Goal: Information Seeking & Learning: Understand process/instructions

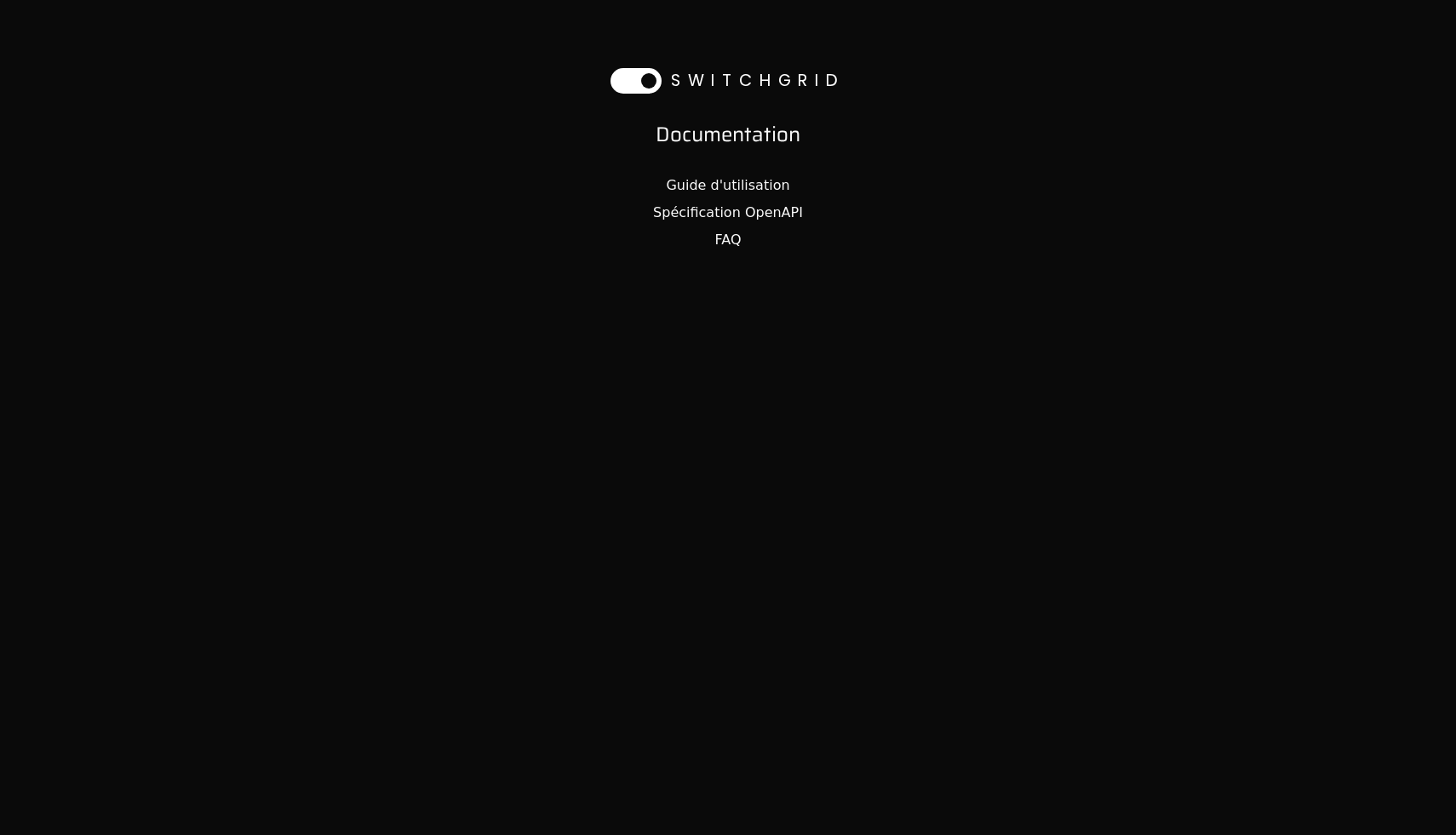
click at [768, 209] on link "Spécification OpenAPI" at bounding box center [728, 212] width 150 height 16
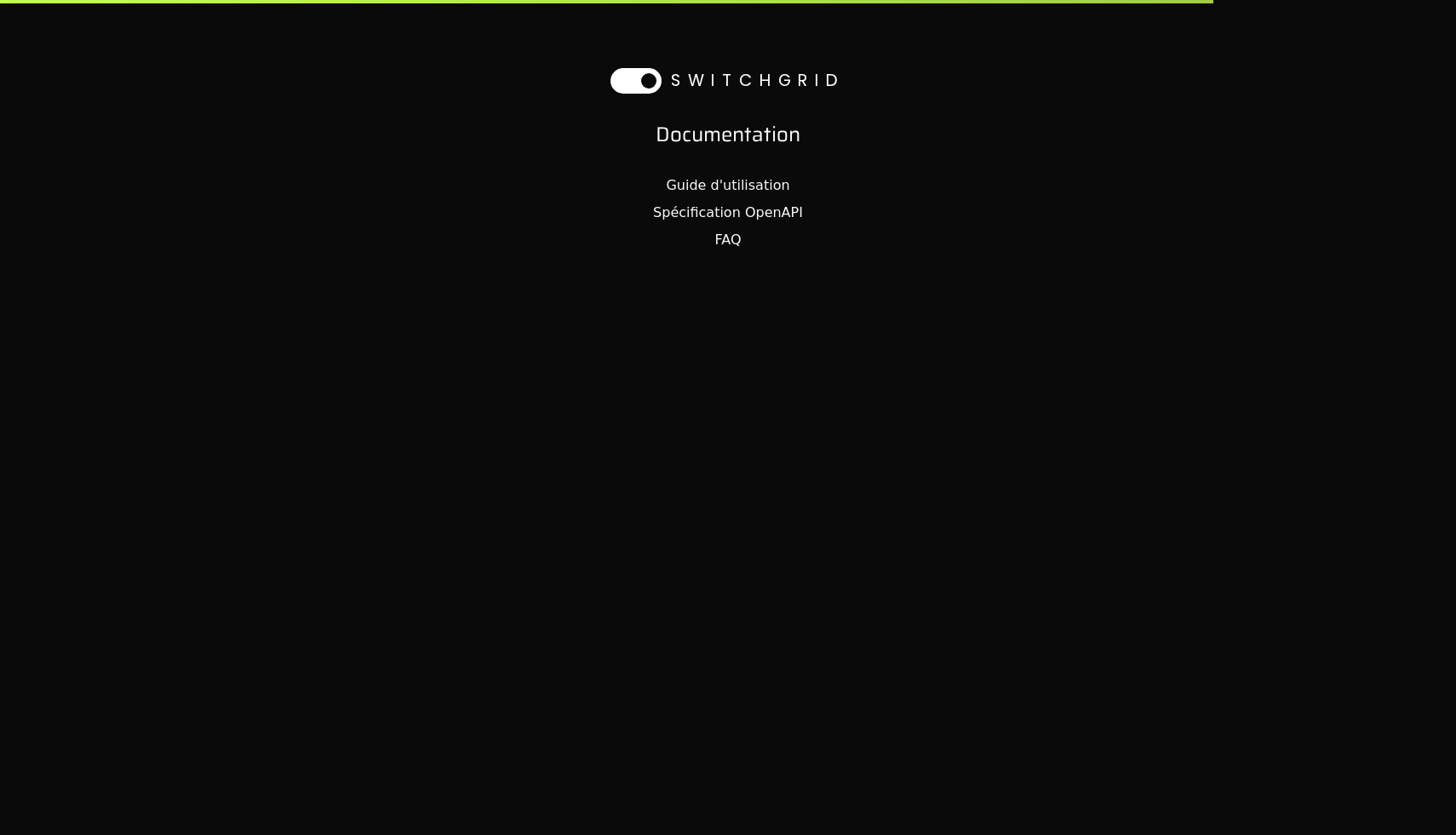
select select "**********"
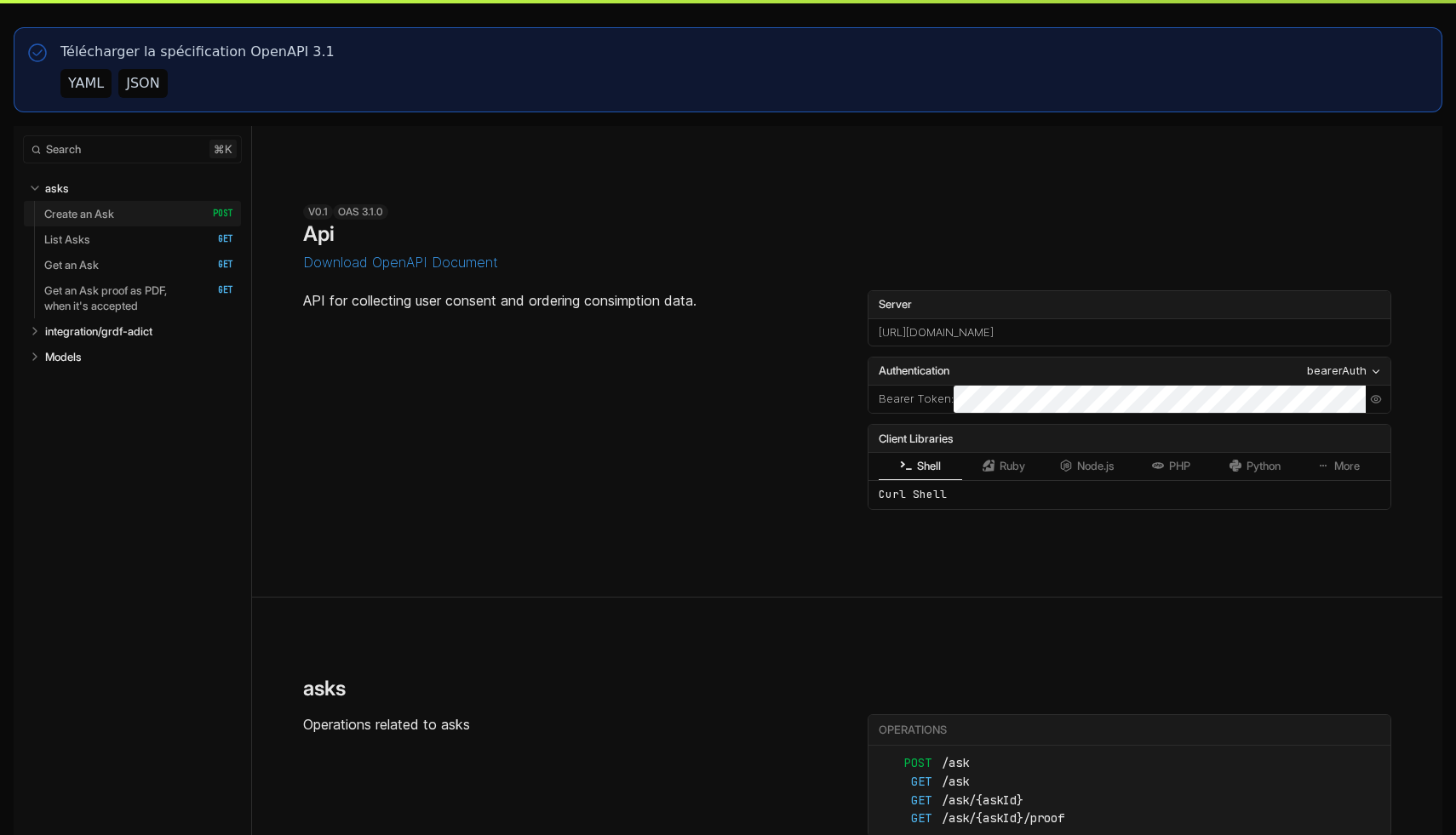
select select "**********"
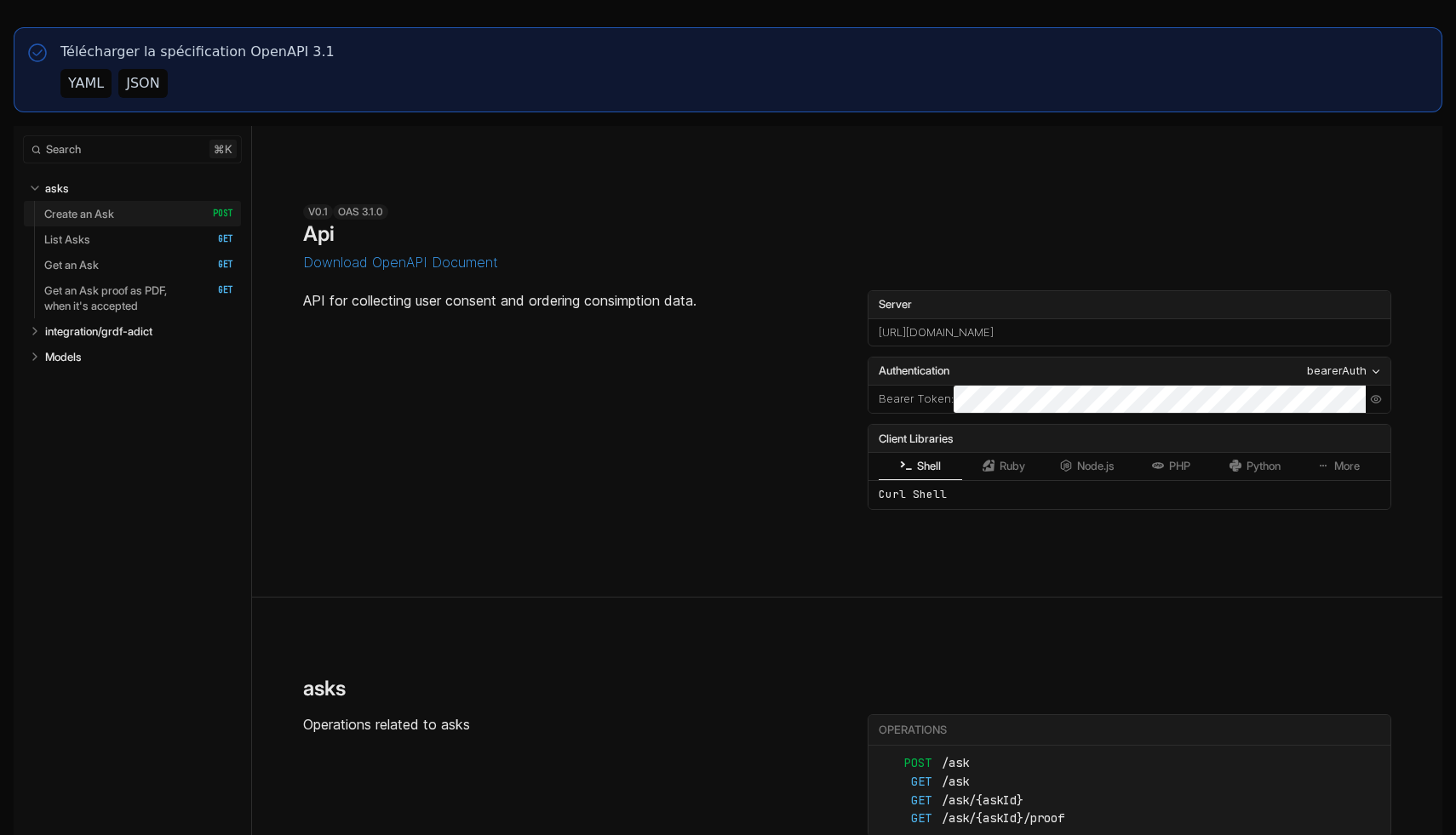
select select "**********"
click at [90, 210] on p "Create an Ask" at bounding box center [79, 213] width 70 height 15
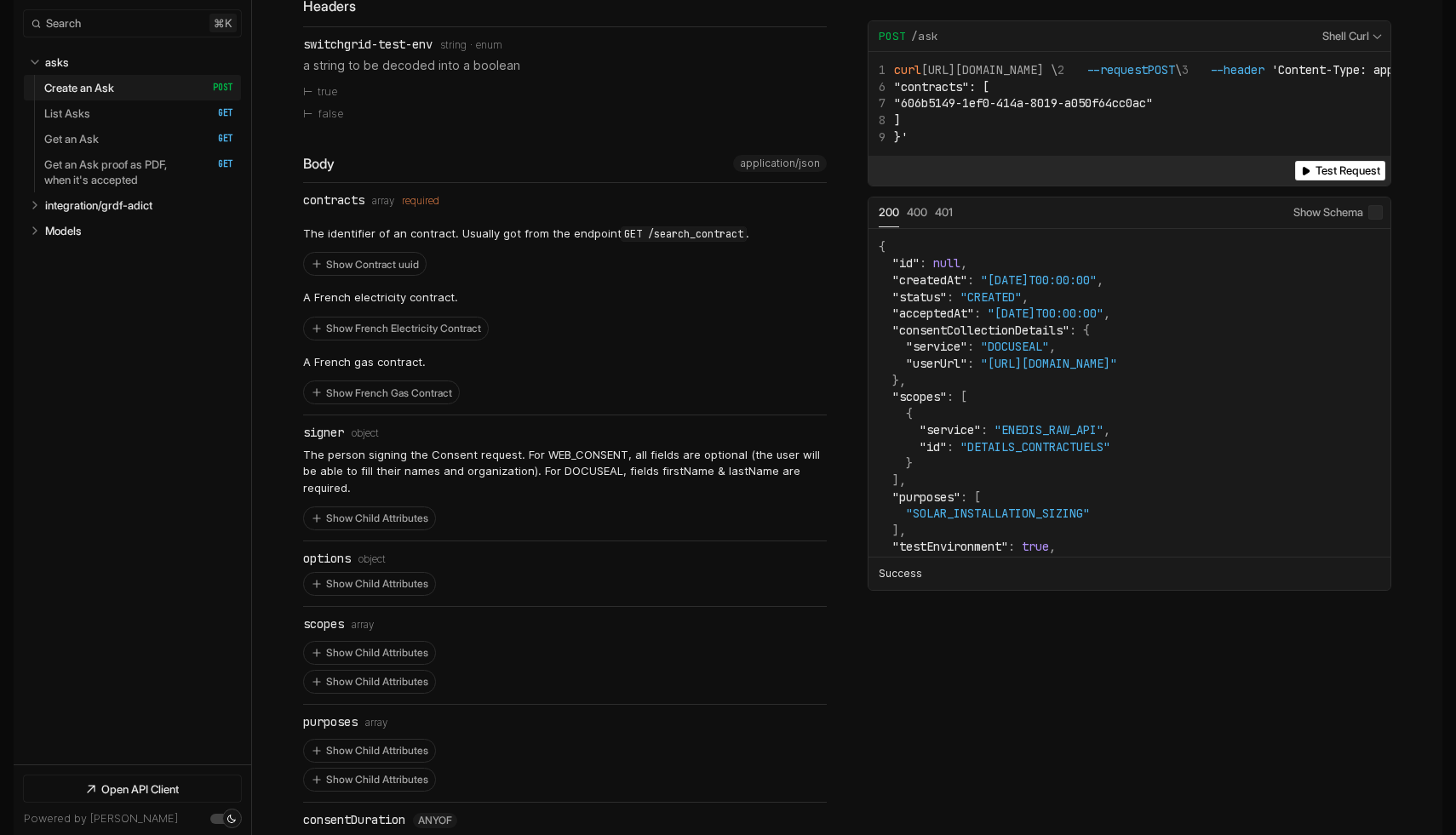
scroll to position [1032, 0]
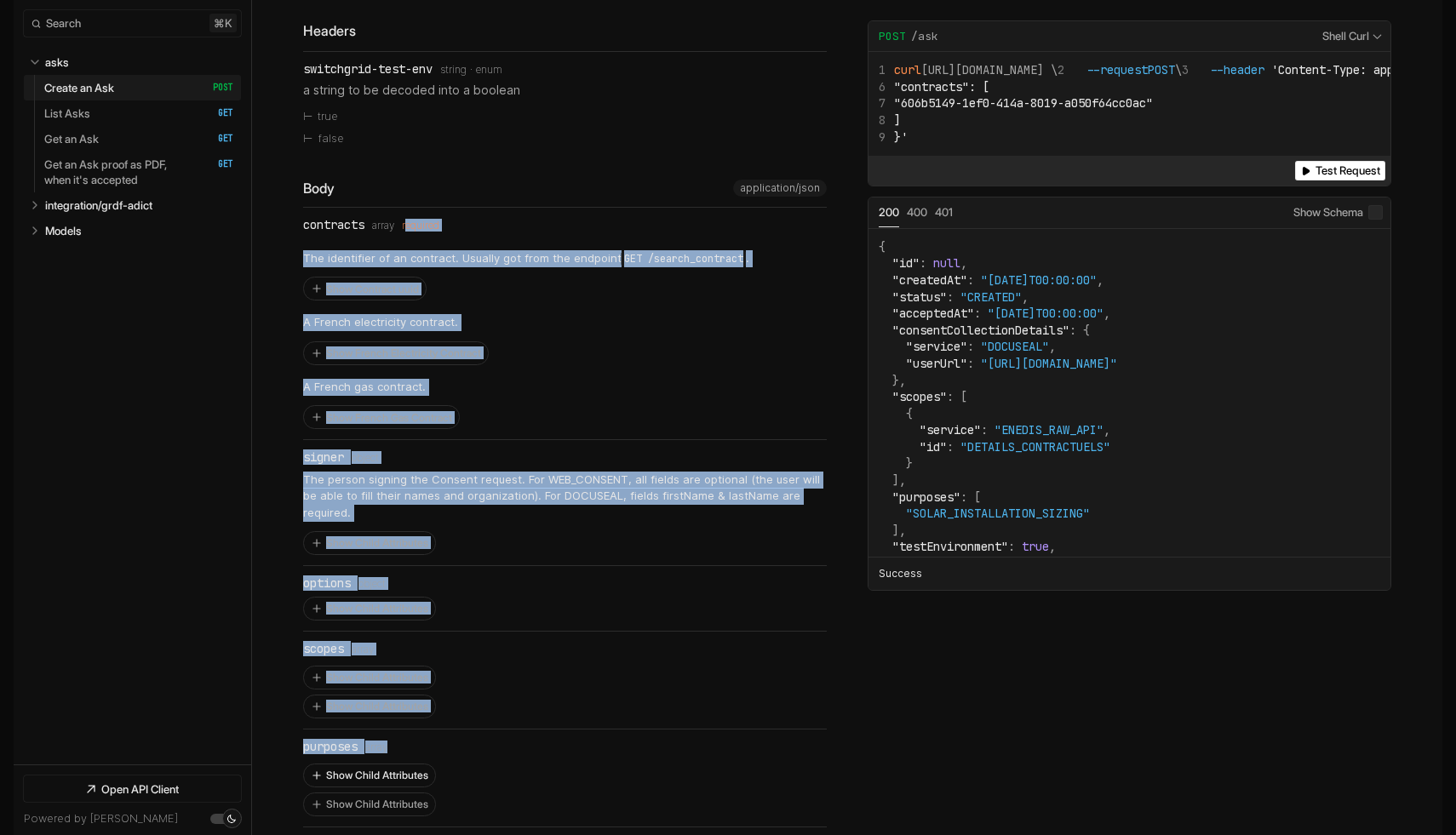
drag, startPoint x: 414, startPoint y: 653, endPoint x: 419, endPoint y: 741, distance: 88.1
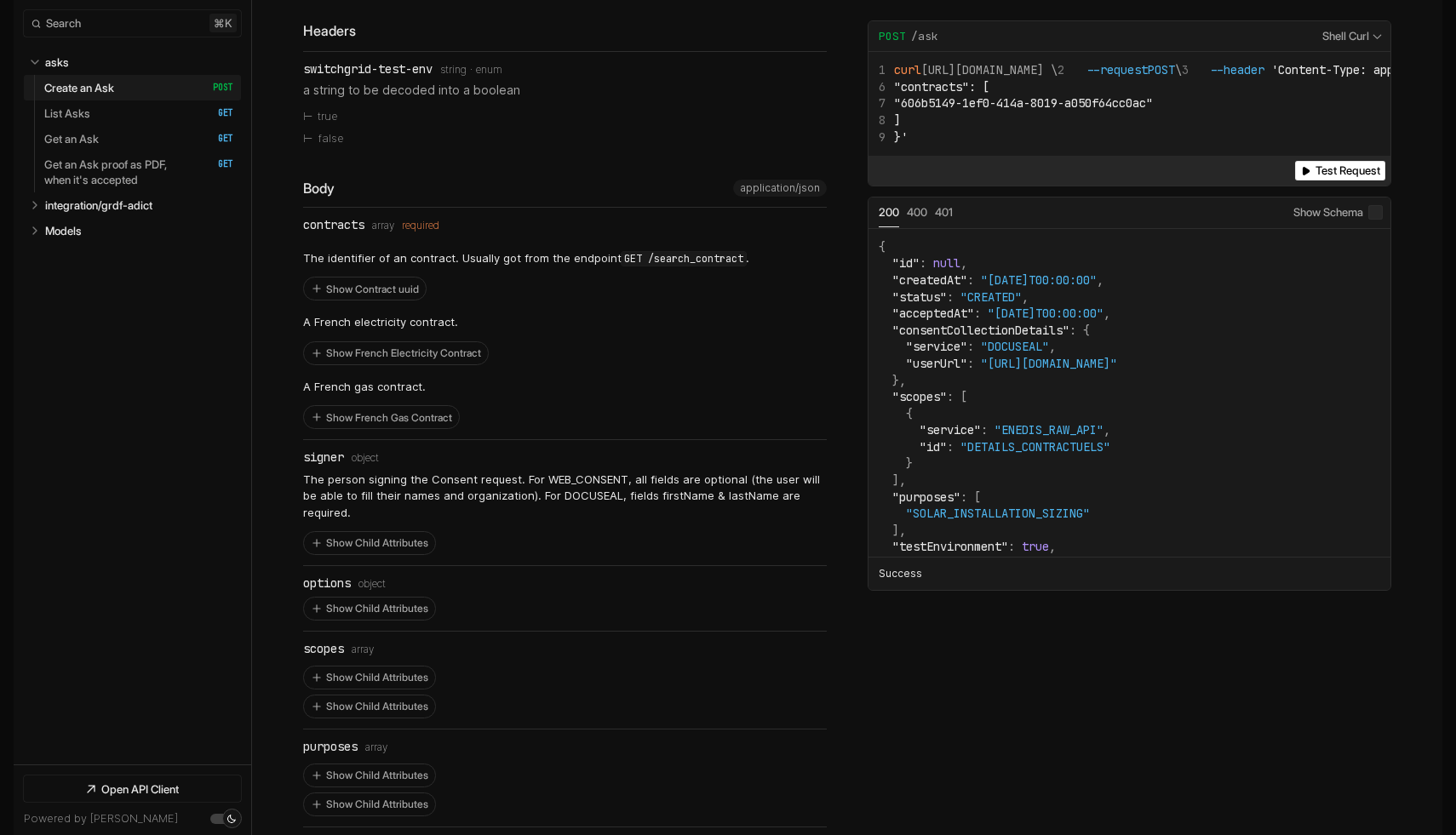
click at [665, 667] on div "Show Child Attributes Show Child Attributes" at bounding box center [564, 692] width 523 height 52
click at [343, 280] on button "Show Contract uuid" at bounding box center [365, 289] width 122 height 22
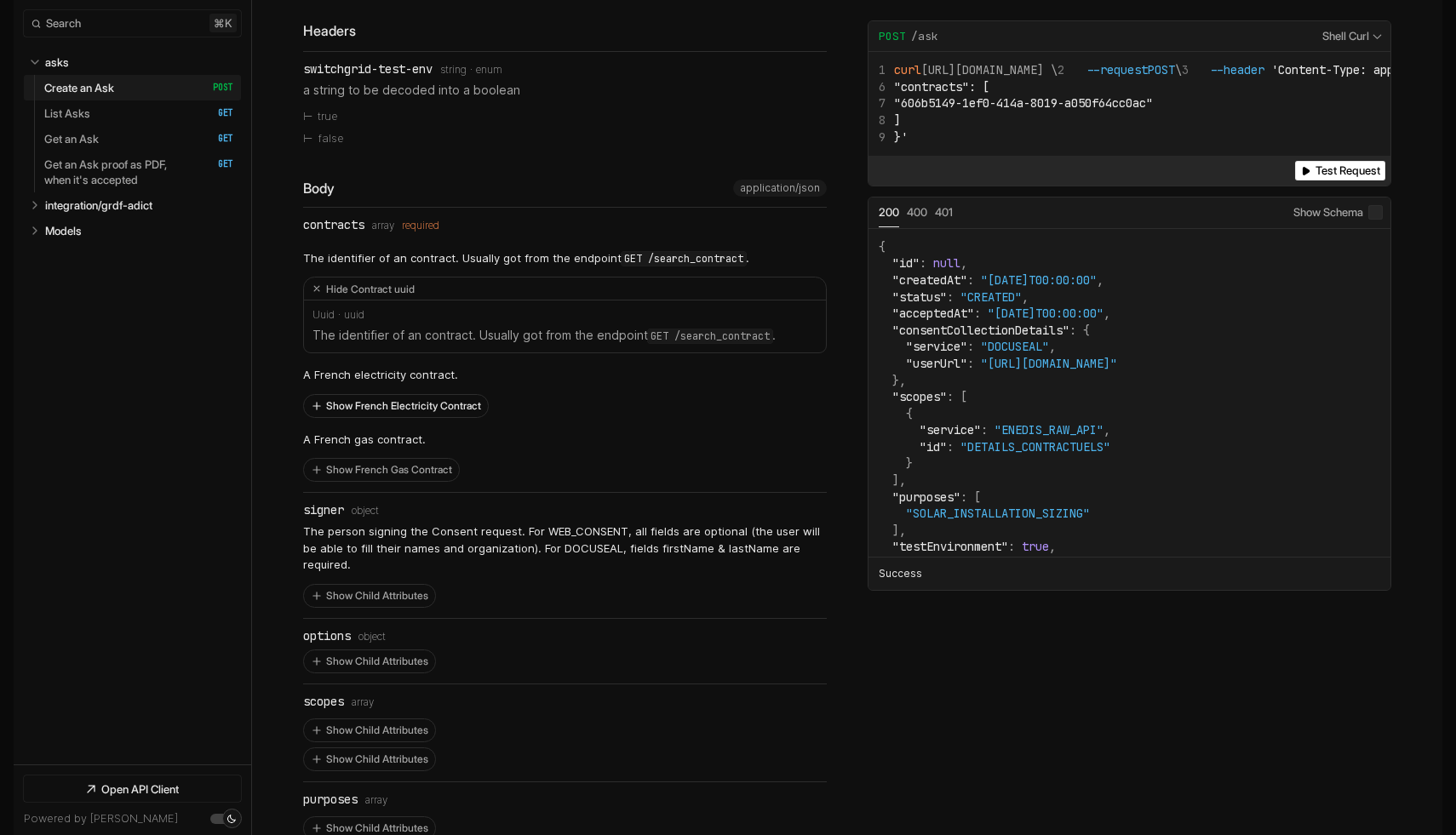
drag, startPoint x: 364, startPoint y: 462, endPoint x: 364, endPoint y: 399, distance: 63.0
click at [364, 462] on button "Show French Gas Contract" at bounding box center [382, 470] width 155 height 22
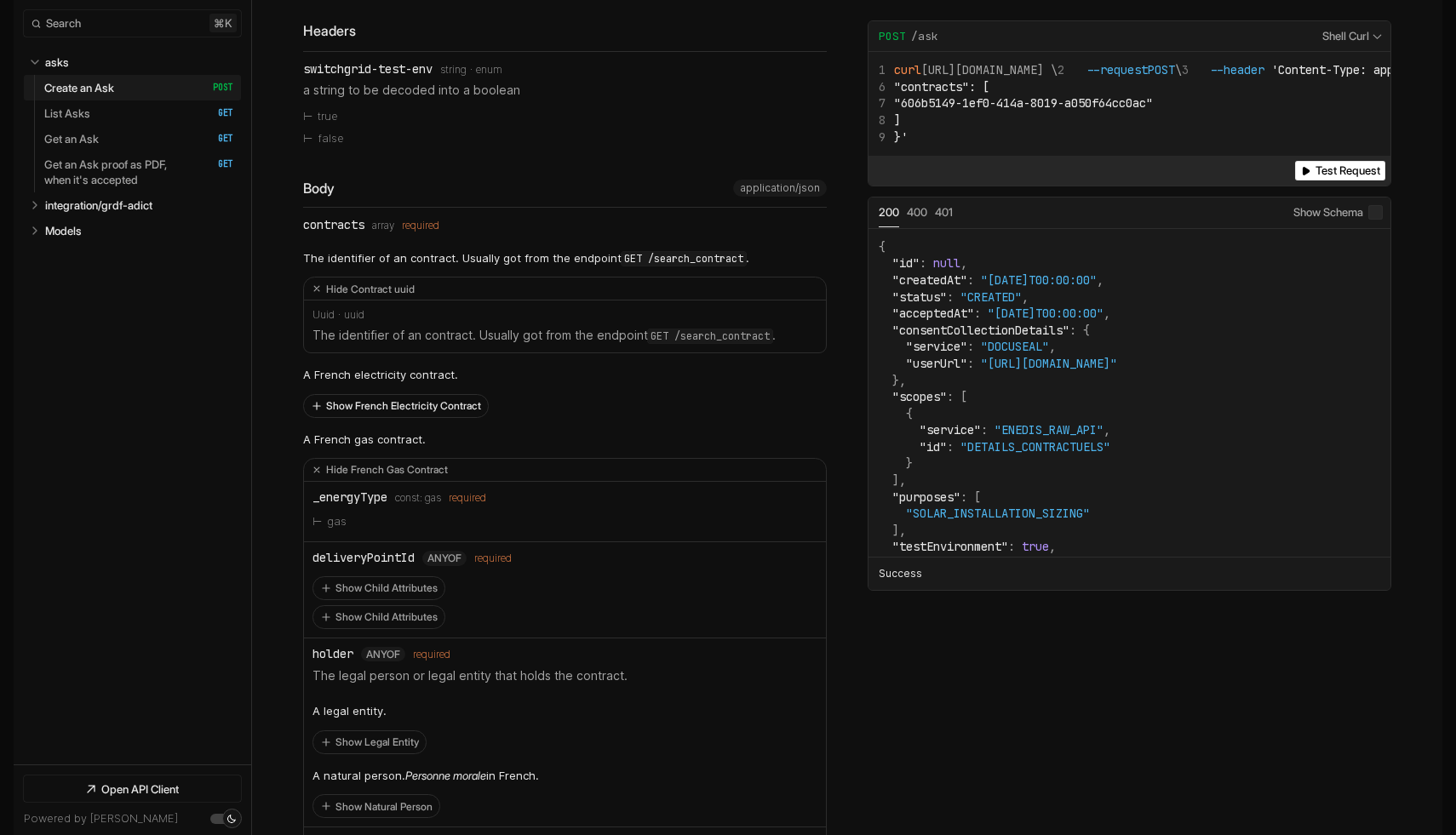
click at [364, 397] on button "Show French Electricity Contract" at bounding box center [396, 406] width 183 height 22
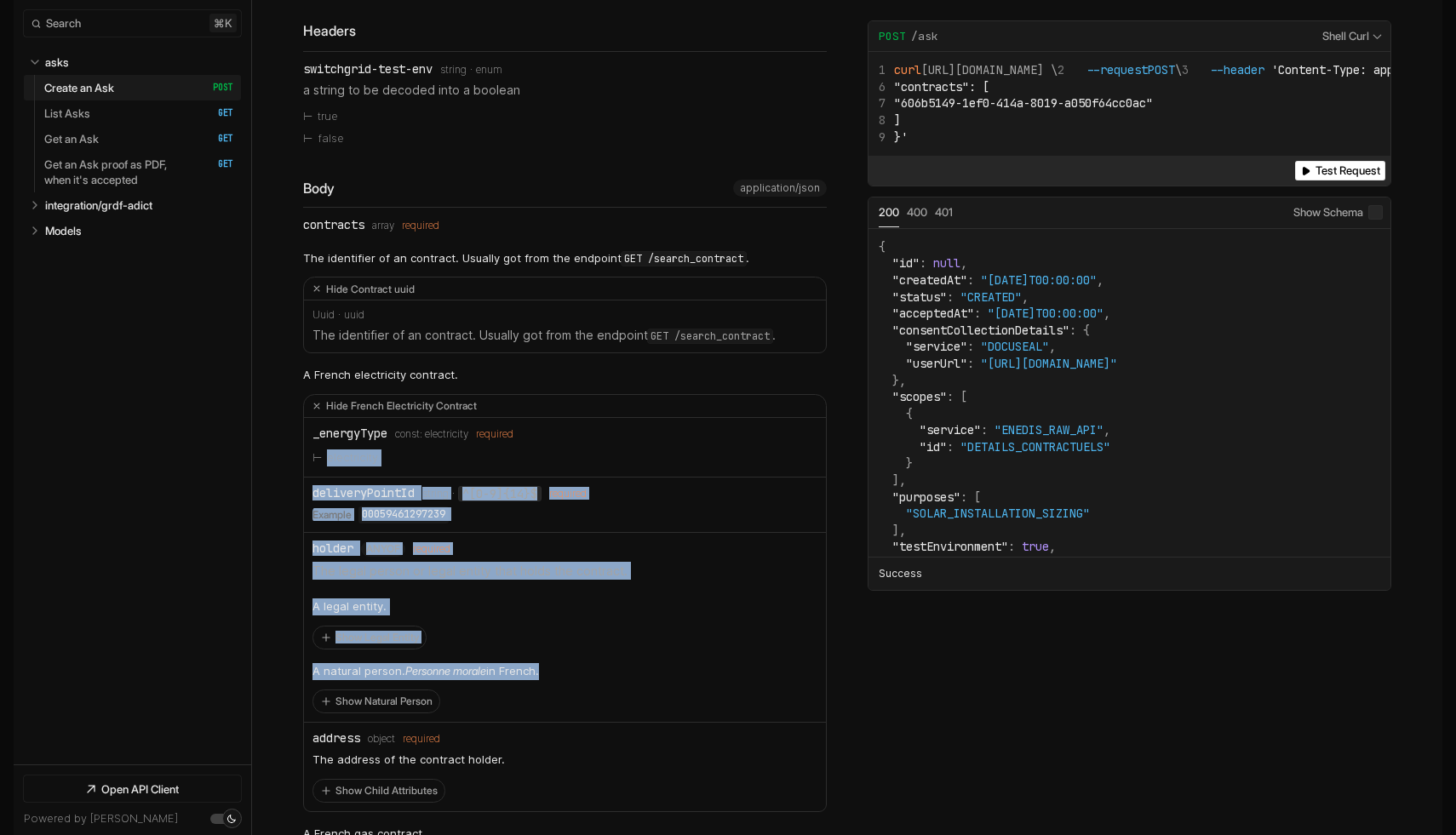
drag, startPoint x: 414, startPoint y: 438, endPoint x: 418, endPoint y: 674, distance: 236.0
click at [418, 673] on ul "_energyType const: electricity required electricity deliveryPointId Type: strin…" at bounding box center [565, 615] width 522 height 393
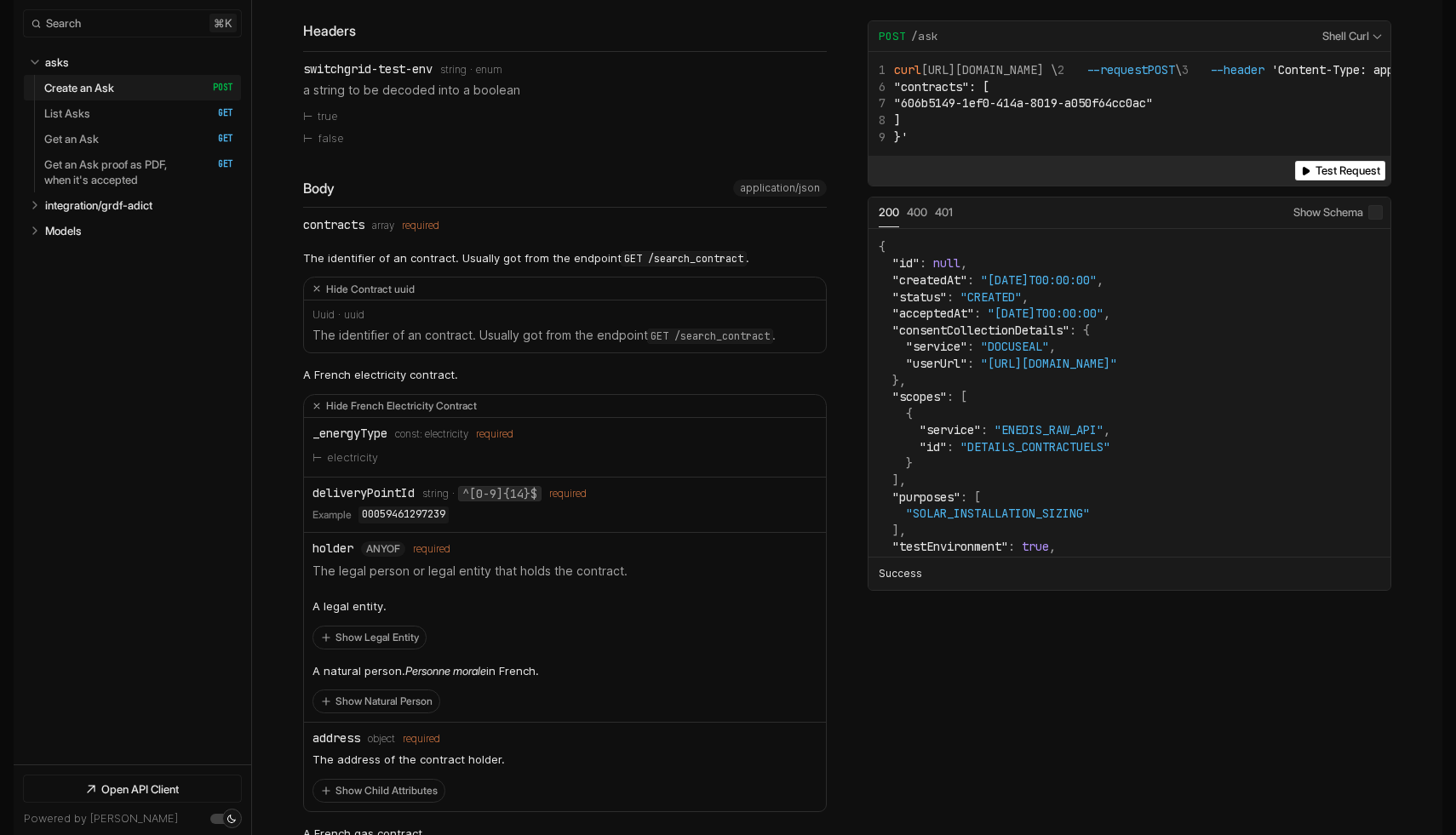
click at [441, 698] on div "A natural person. Personne morale in French. Show Natural Person" at bounding box center [426, 685] width 226 height 60
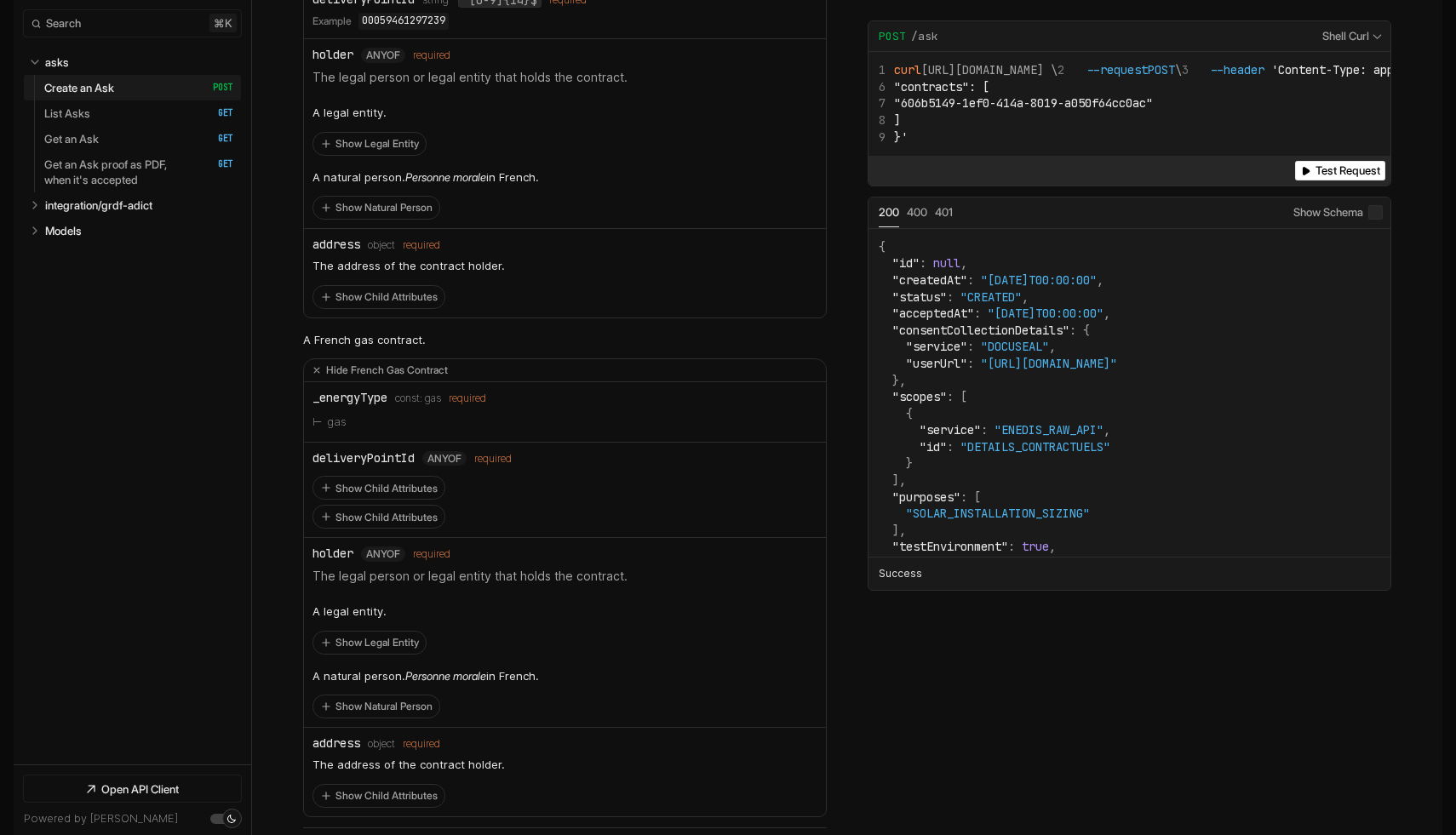
scroll to position [1228, 0]
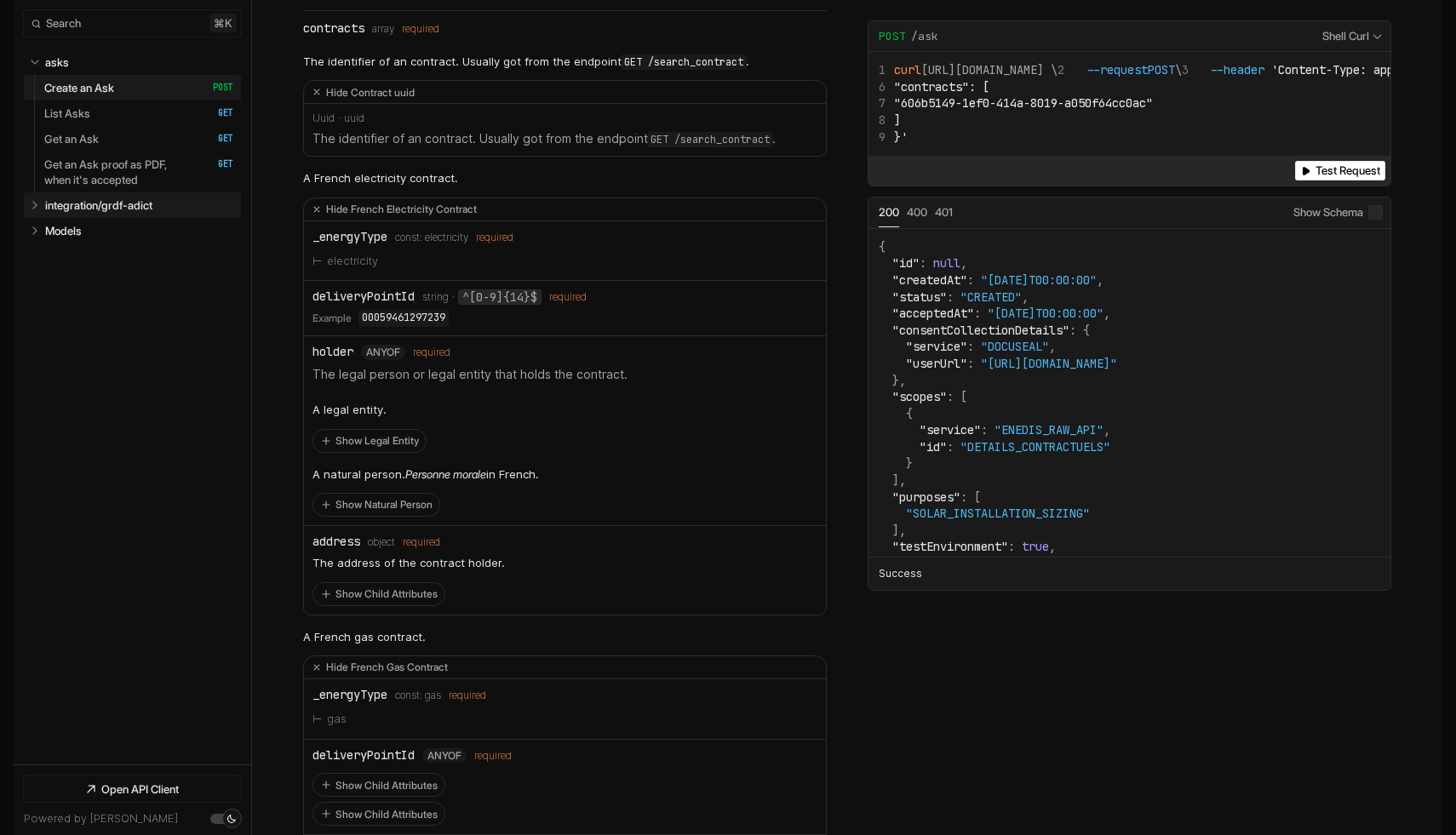
click at [86, 207] on p "integration/grdf-adict" at bounding box center [98, 205] width 108 height 15
select select "**********"
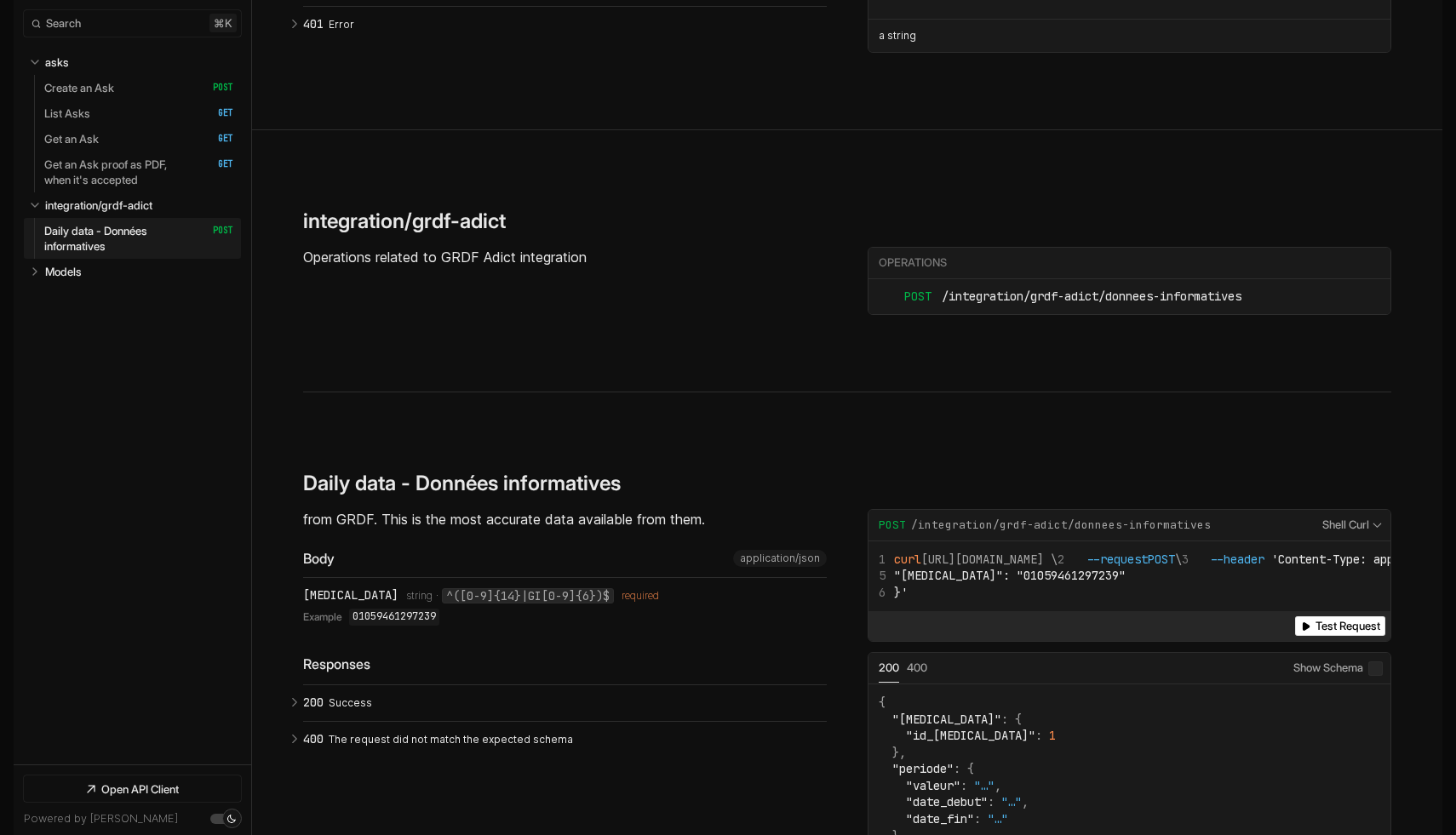
click at [88, 241] on p "Daily data - Données informatives" at bounding box center [119, 238] width 151 height 31
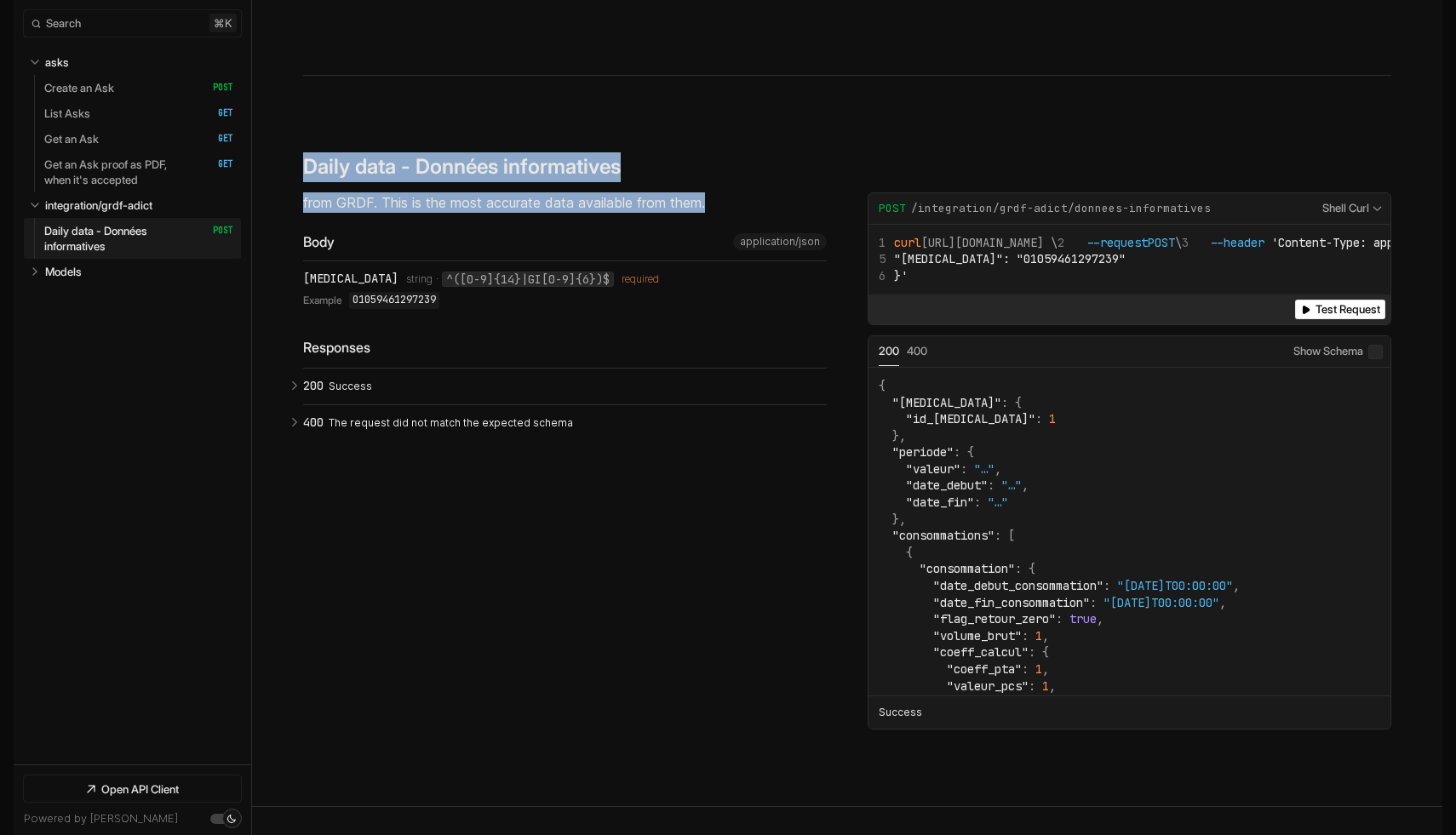
drag, startPoint x: 439, startPoint y: 84, endPoint x: 739, endPoint y: 136, distance: 304.5
click at [739, 136] on section "**********" at bounding box center [847, 441] width 1088 height 731
click at [739, 193] on p "from GRDF. This is the most accurate data available from them." at bounding box center [564, 203] width 523 height 21
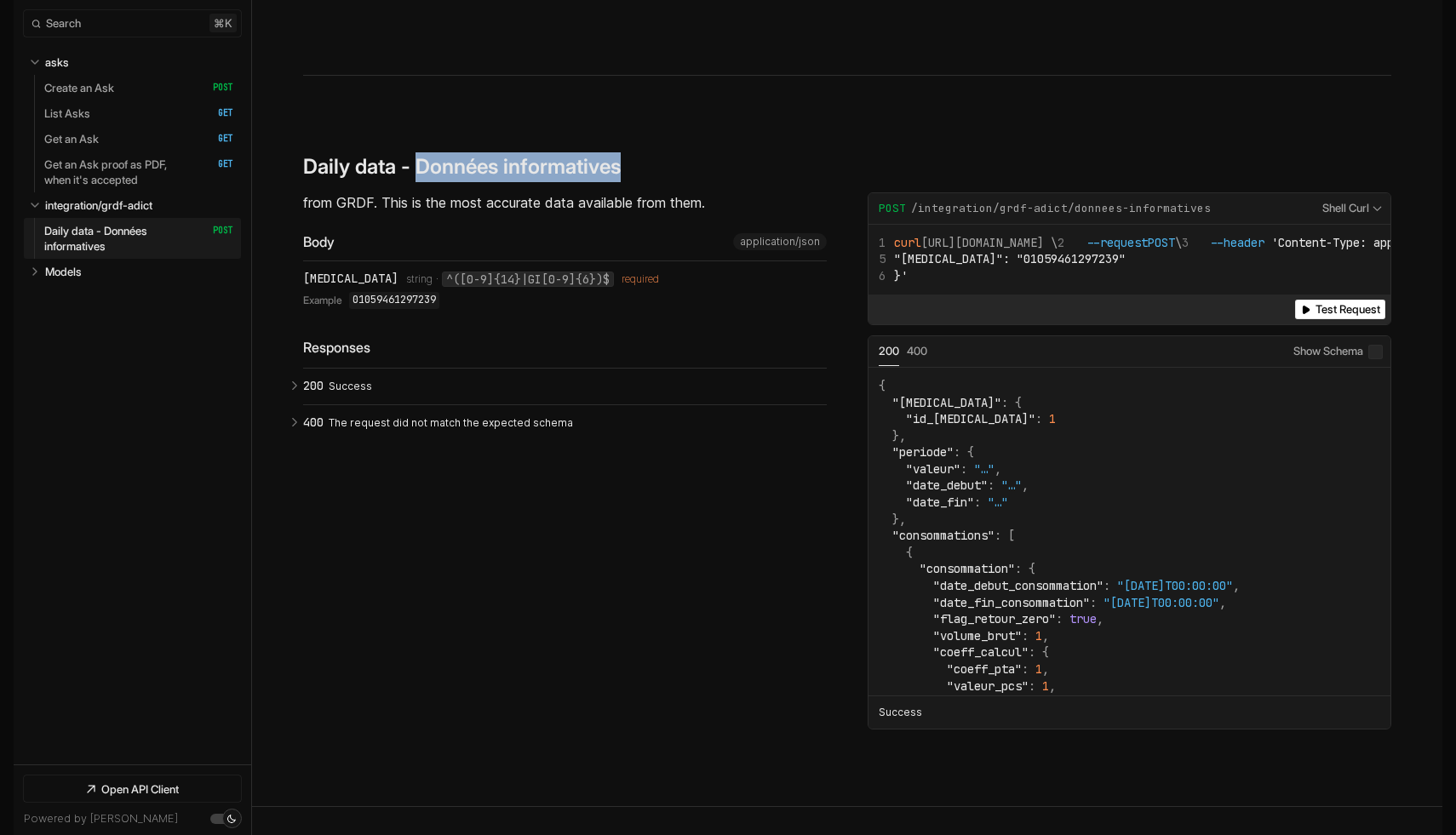
drag, startPoint x: 415, startPoint y: 88, endPoint x: 664, endPoint y: 87, distance: 249.0
click at [664, 153] on div "Daily data - Données informatives ​ # Copy link" at bounding box center [575, 168] width 544 height 30
copy span "Données informatives ​ # Copy link"
click at [575, 153] on div "Daily data - Données informatives ​ # Copy link" at bounding box center [847, 172] width 1088 height 40
click at [575, 154] on h3 "Daily data - Données informatives" at bounding box center [461, 167] width 317 height 24
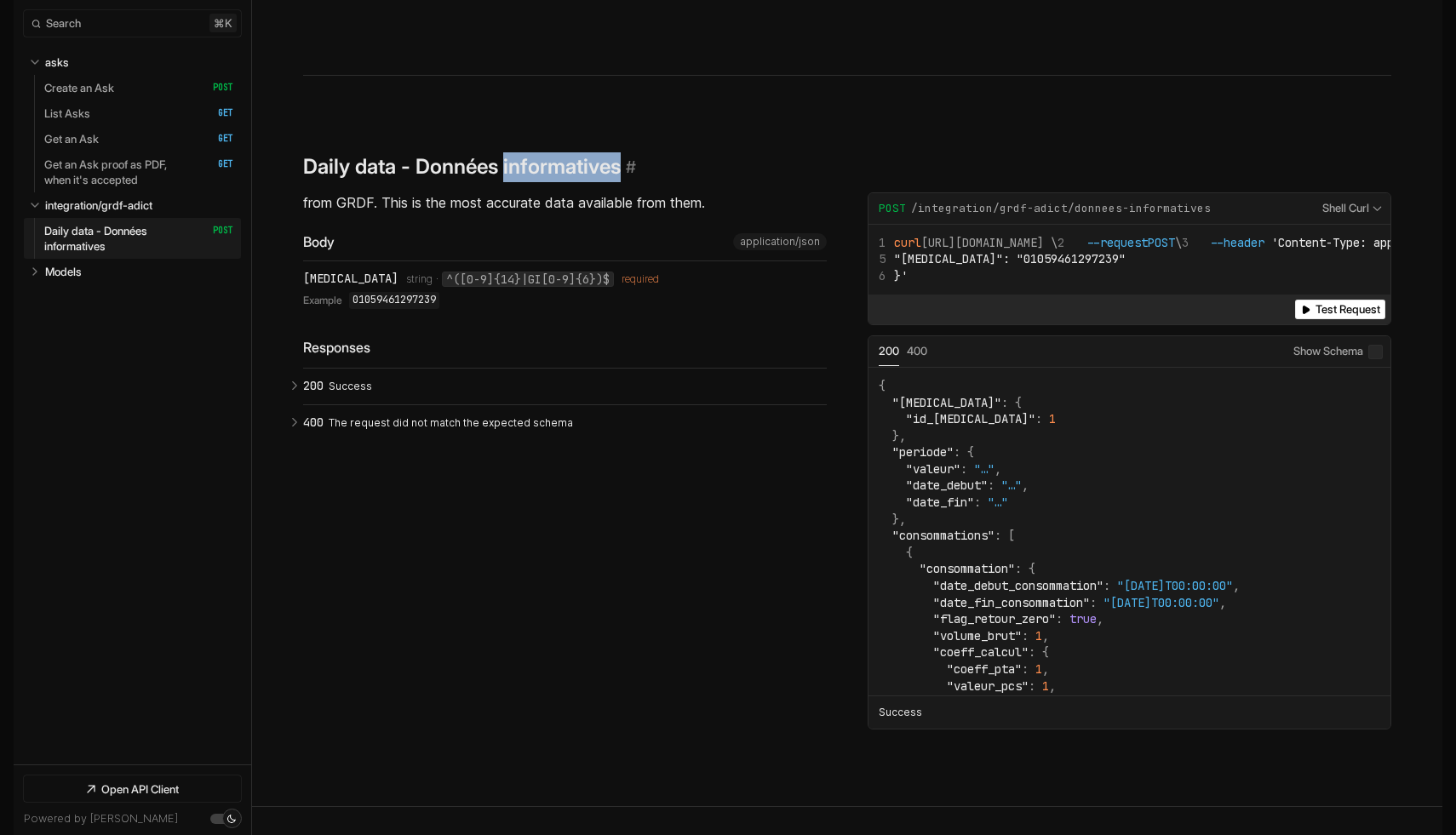
click at [575, 154] on h3 "Daily data - Données informatives" at bounding box center [461, 167] width 317 height 24
click at [570, 76] on section "**********" at bounding box center [847, 441] width 1088 height 731
click at [568, 154] on h3 "Daily data - Données informatives" at bounding box center [461, 167] width 317 height 24
click at [511, 414] on div "from GRDF. This is the most accurate data available from them. Body application…" at bounding box center [564, 461] width 523 height 537
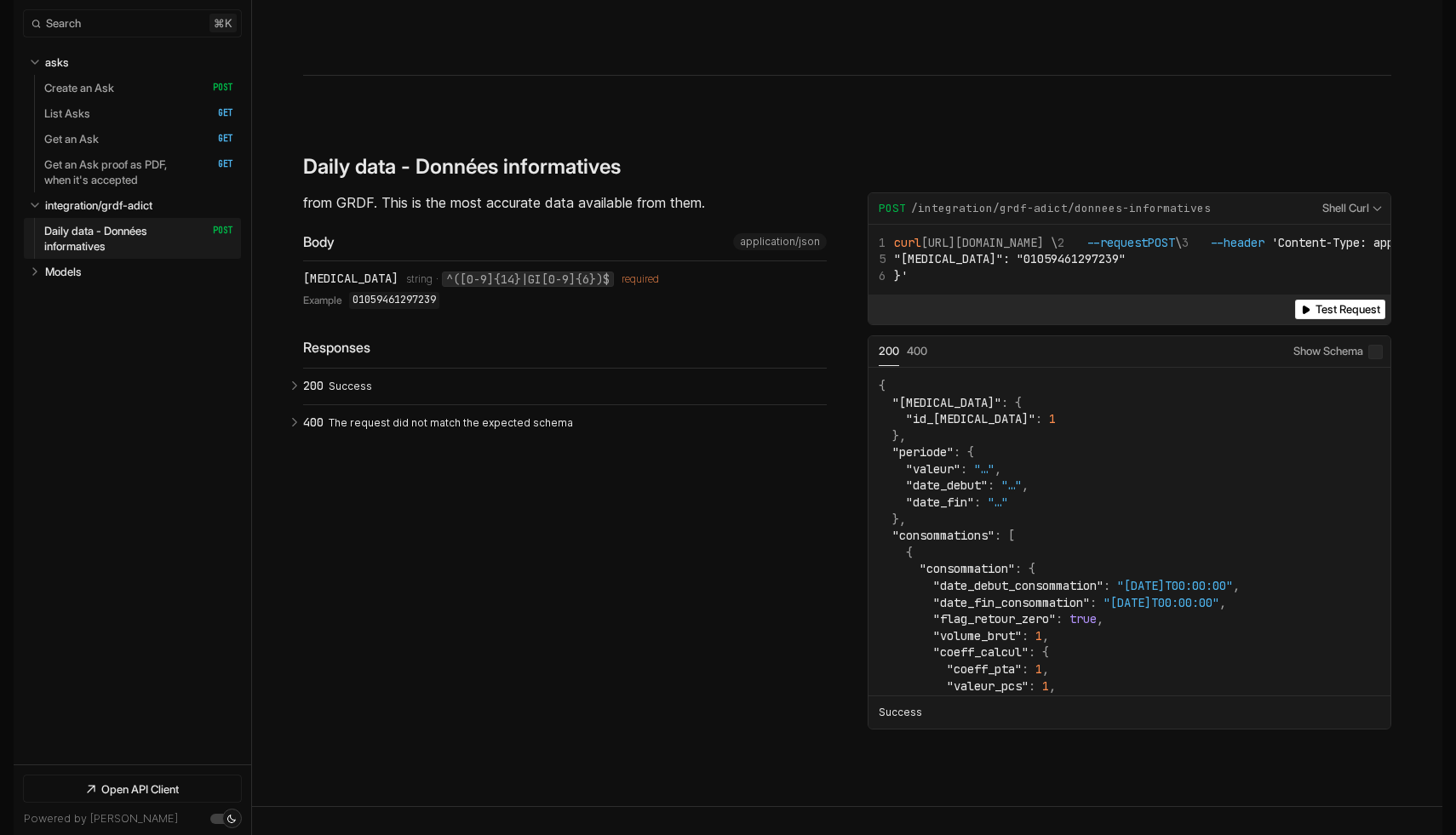
drag, startPoint x: 371, startPoint y: 199, endPoint x: 541, endPoint y: 199, distance: 170.0
click at [541, 271] on code "Pattern: ^([0-9]{14}|GI[0-9]{6})$" at bounding box center [528, 279] width 172 height 15
click at [520, 412] on div "from GRDF. This is the most accurate data available from them. Body application…" at bounding box center [564, 461] width 523 height 537
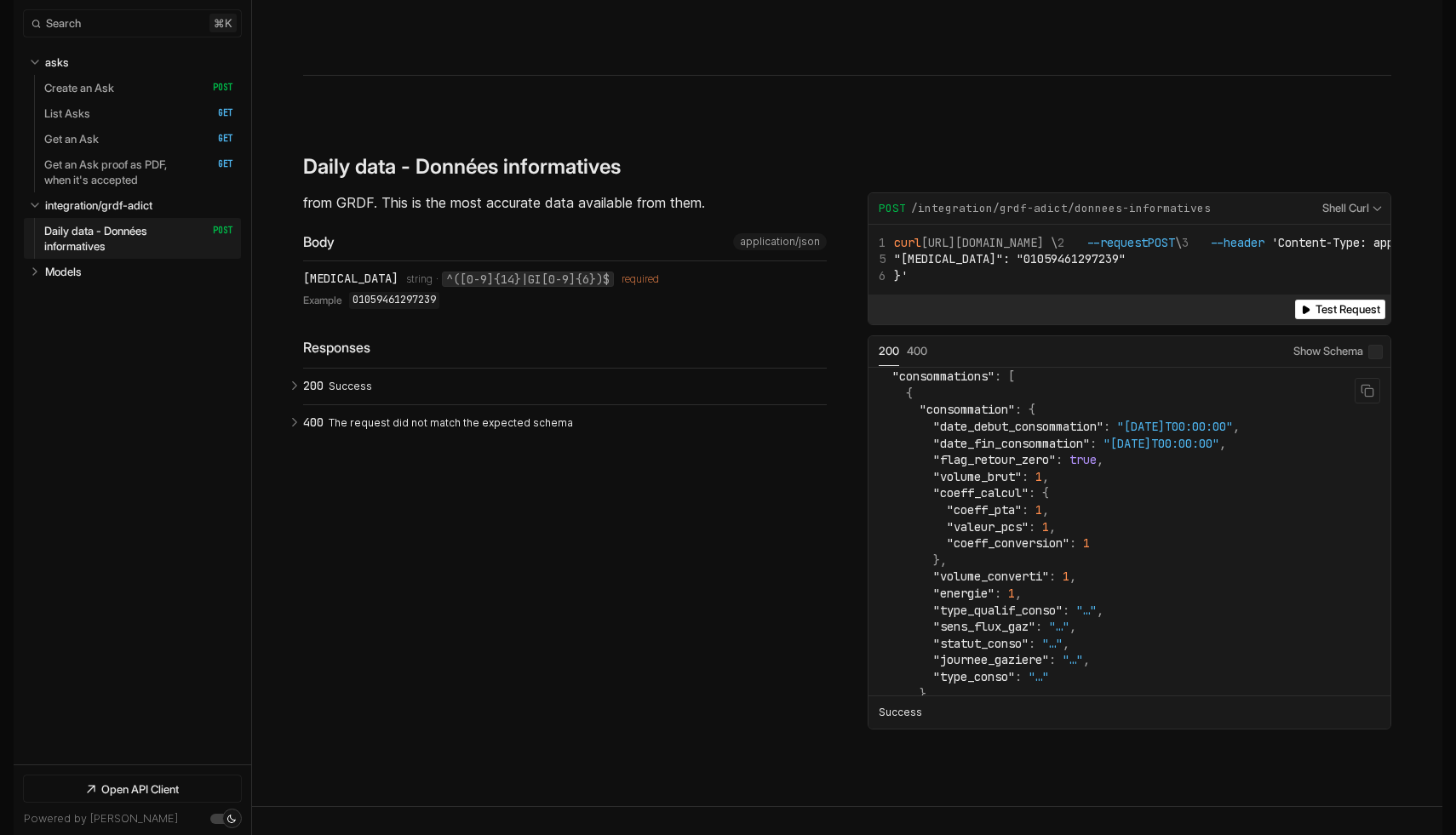
scroll to position [204, 0]
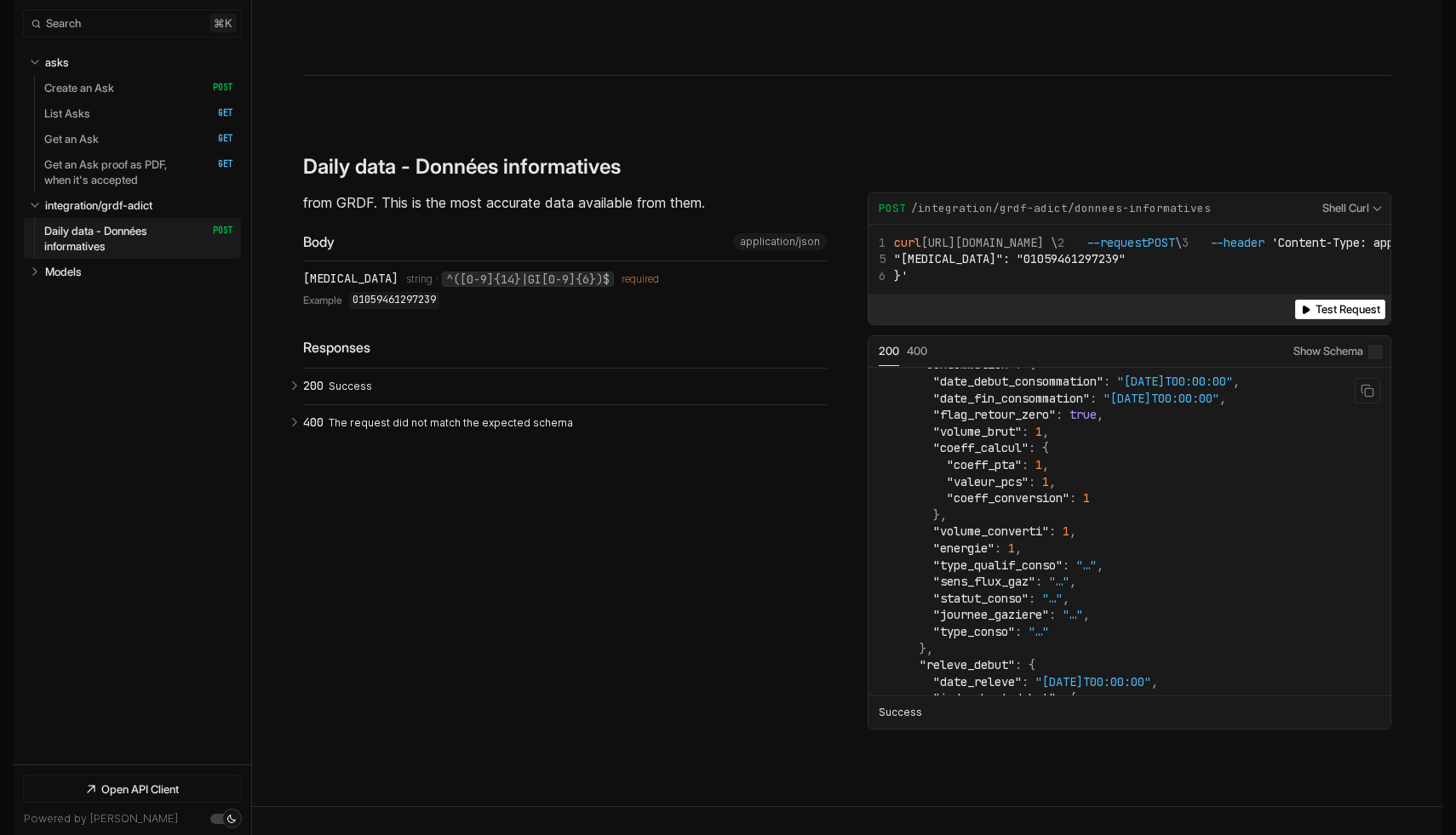
click at [1103, 558] on span "," at bounding box center [1099, 565] width 7 height 15
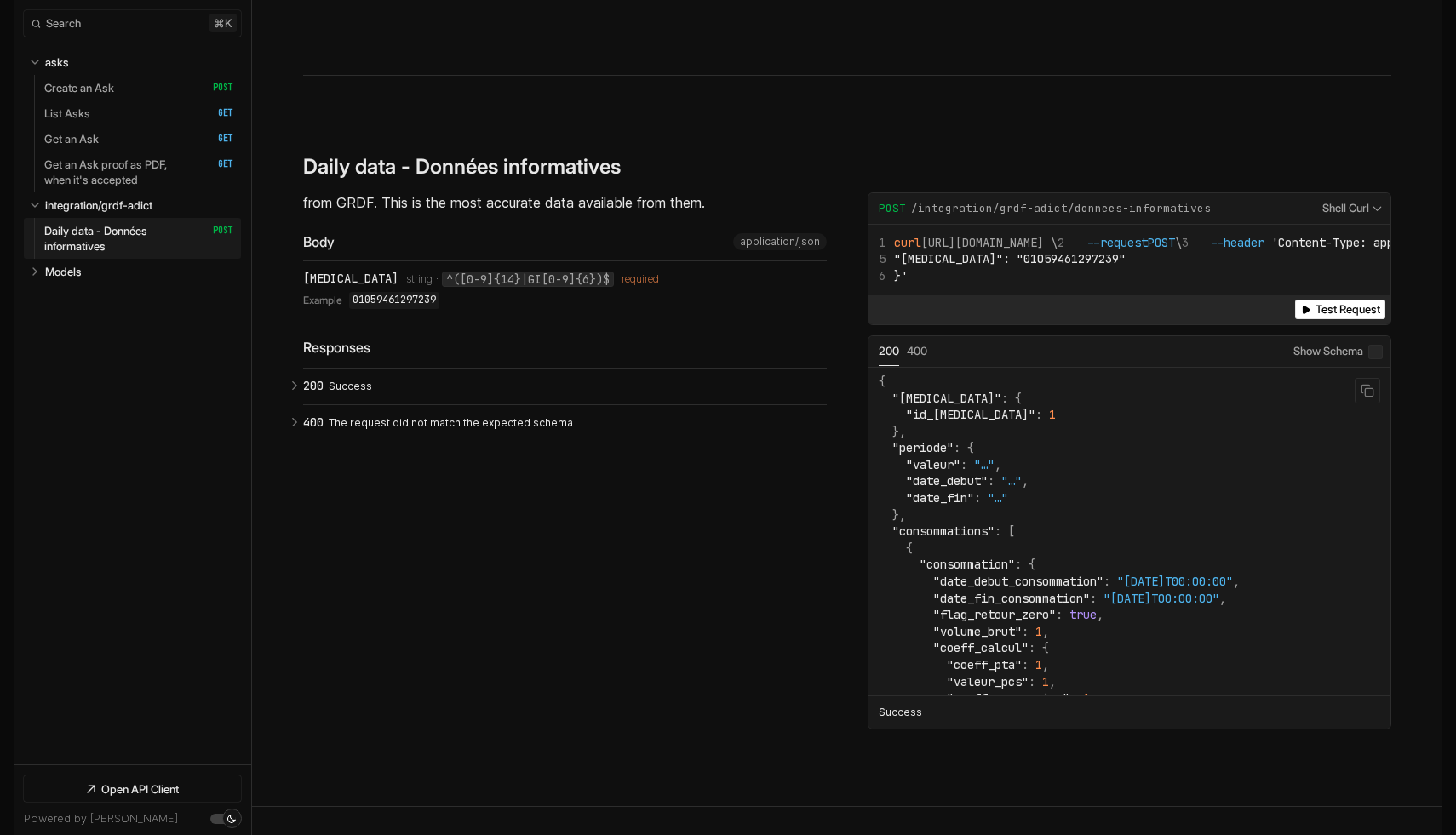
scroll to position [0, 0]
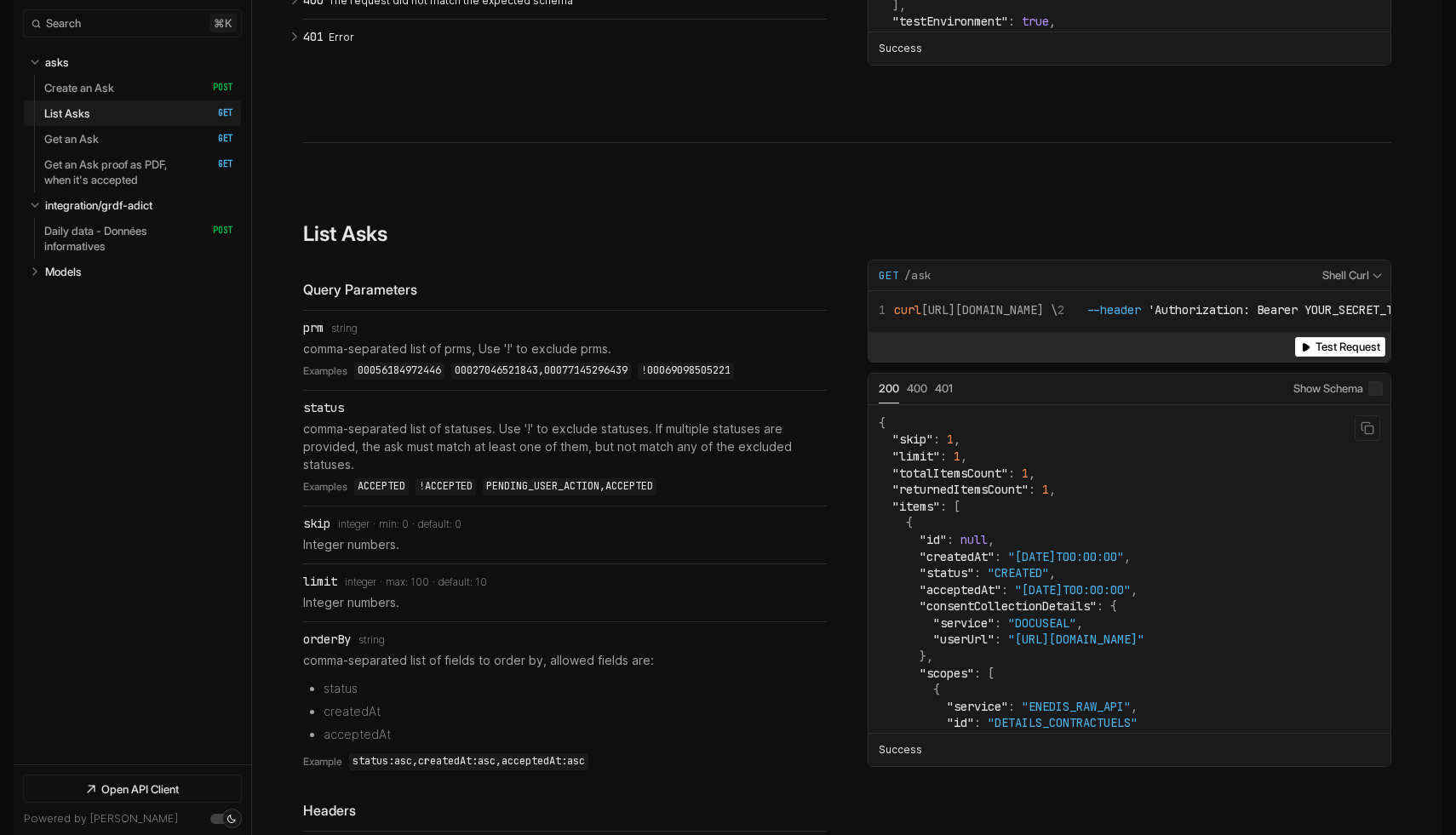
scroll to position [209, 0]
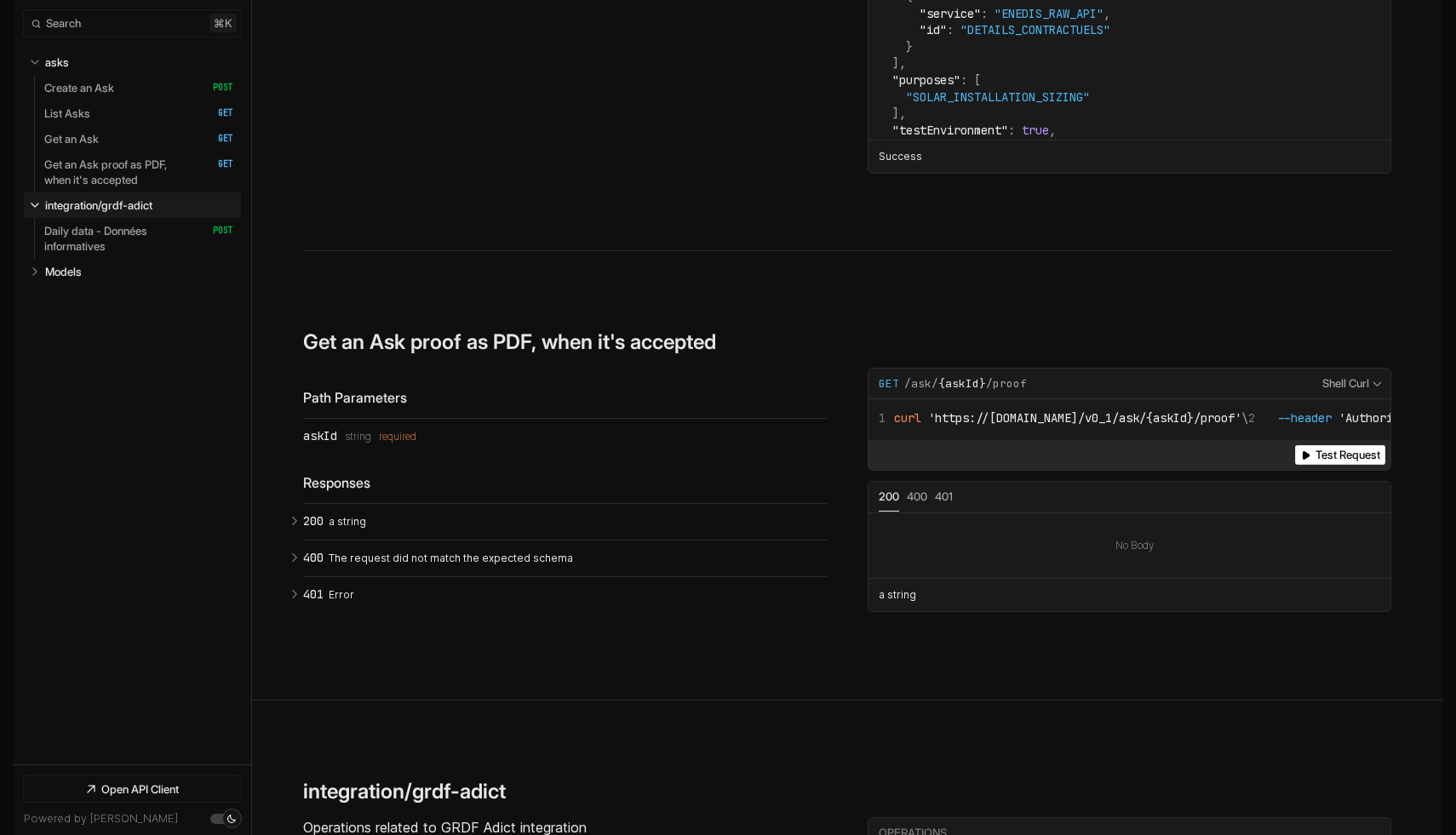
scroll to position [5778, 0]
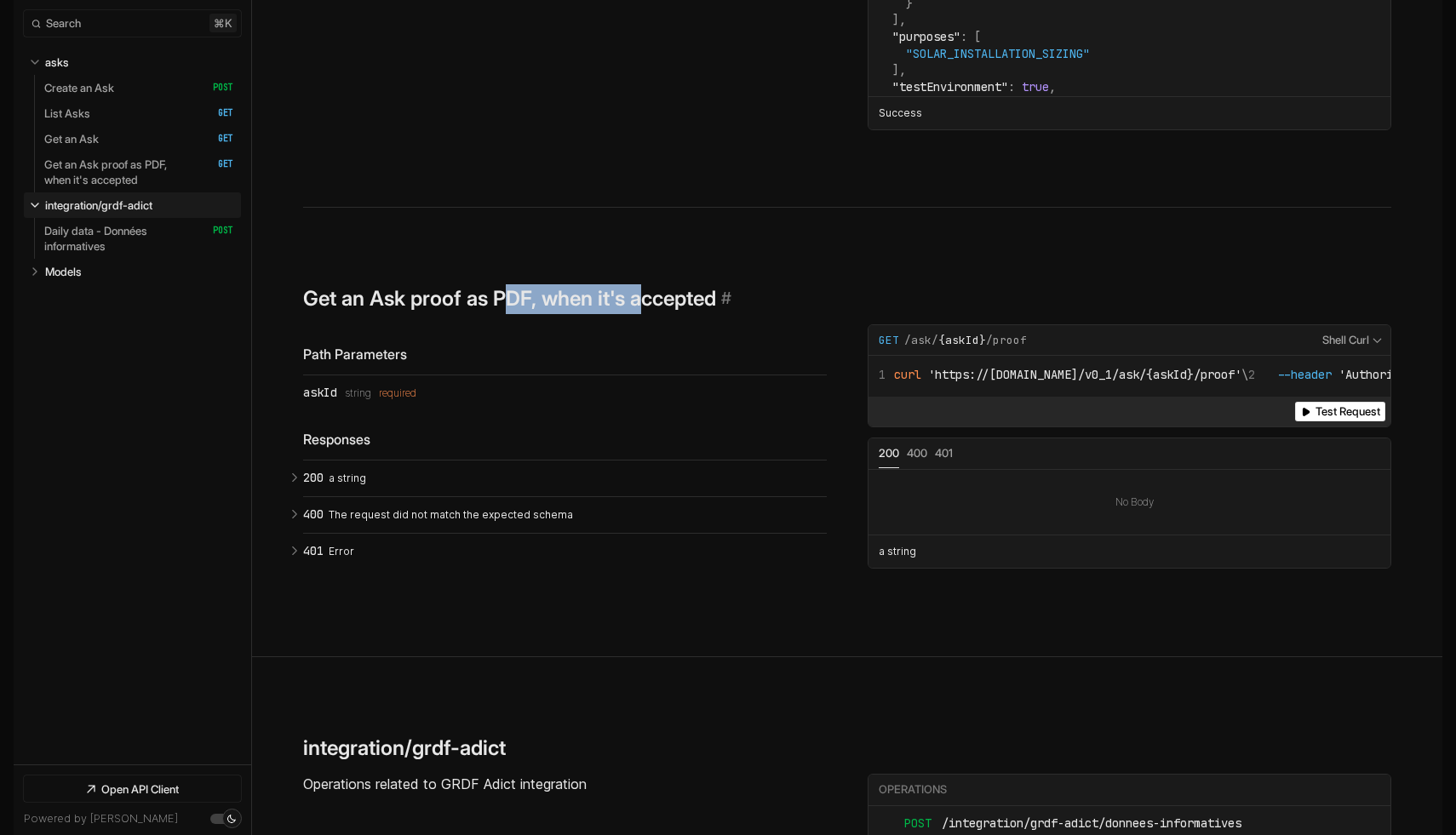
drag, startPoint x: 502, startPoint y: 235, endPoint x: 692, endPoint y: 236, distance: 190.0
click at [692, 286] on h3 "Get an Ask proof as PDF, when it's accepted" at bounding box center [509, 299] width 413 height 24
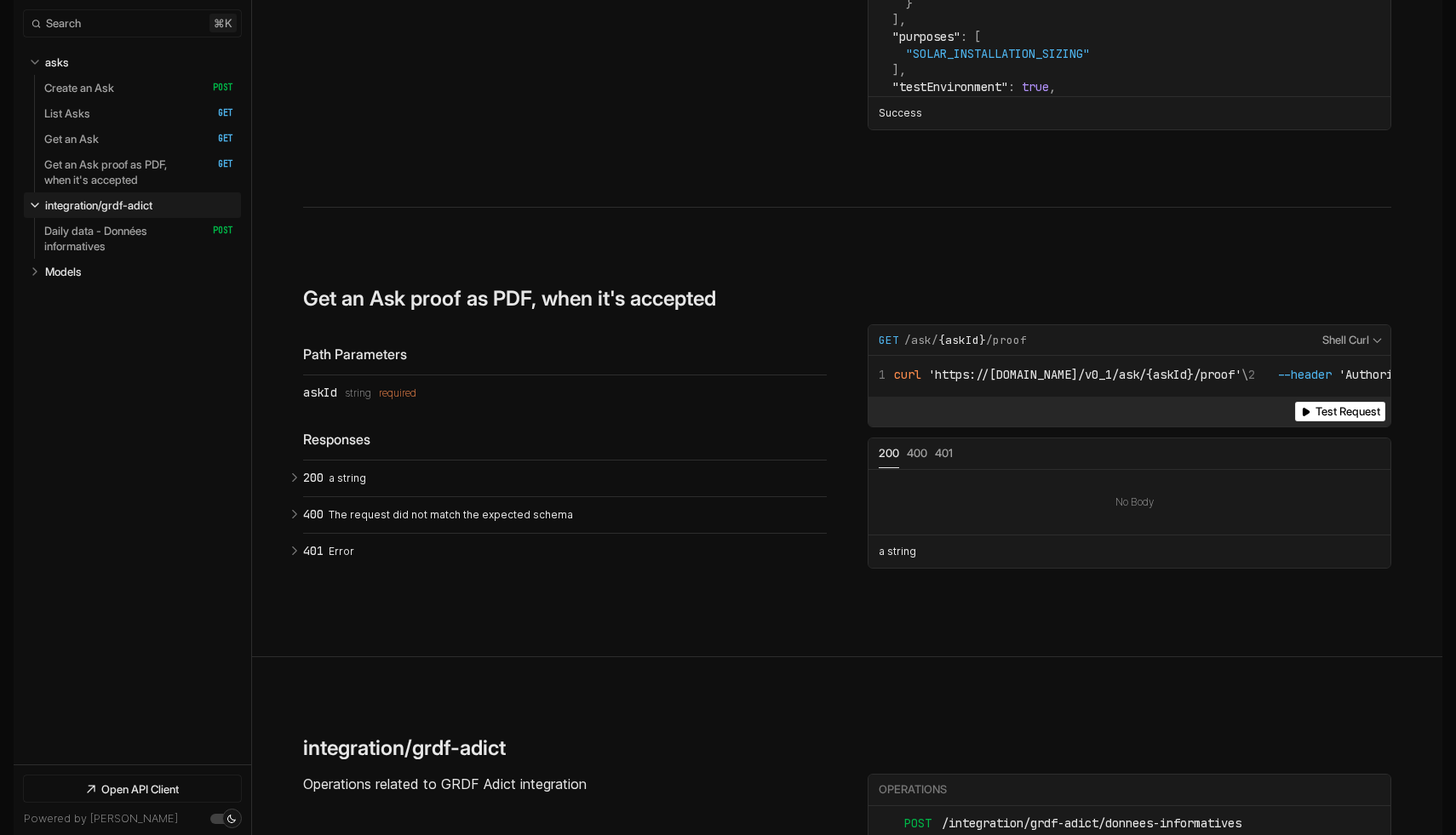
click at [685, 208] on section "**********" at bounding box center [847, 432] width 1088 height 448
click at [685, 286] on h3 "Get an Ask proof as PDF, when it's accepted" at bounding box center [509, 299] width 413 height 24
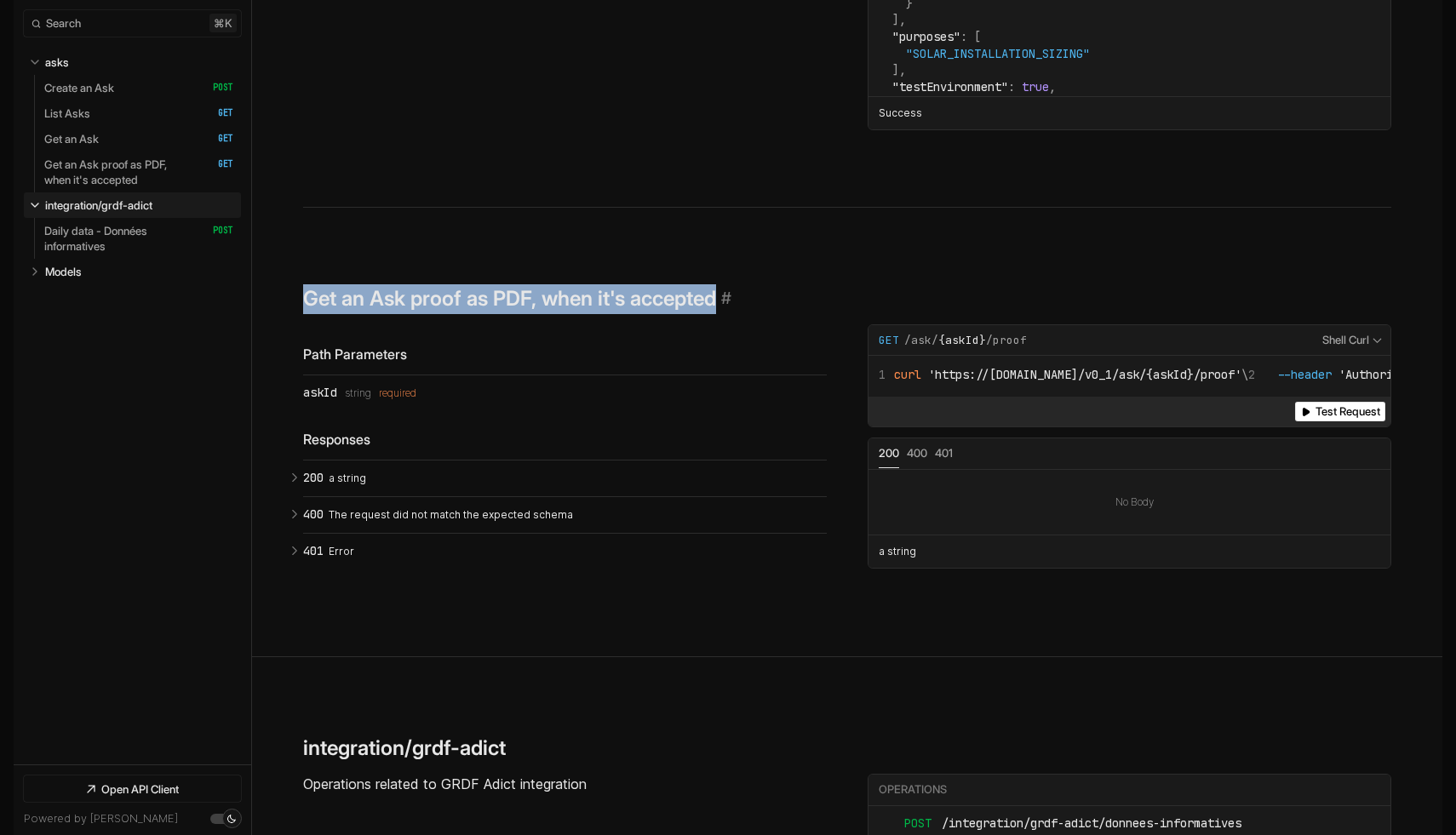
click at [685, 286] on h3 "Get an Ask proof as PDF, when it's accepted" at bounding box center [509, 299] width 413 height 24
copy span "Get an Ask proof as PDF, when it's accepted ​"
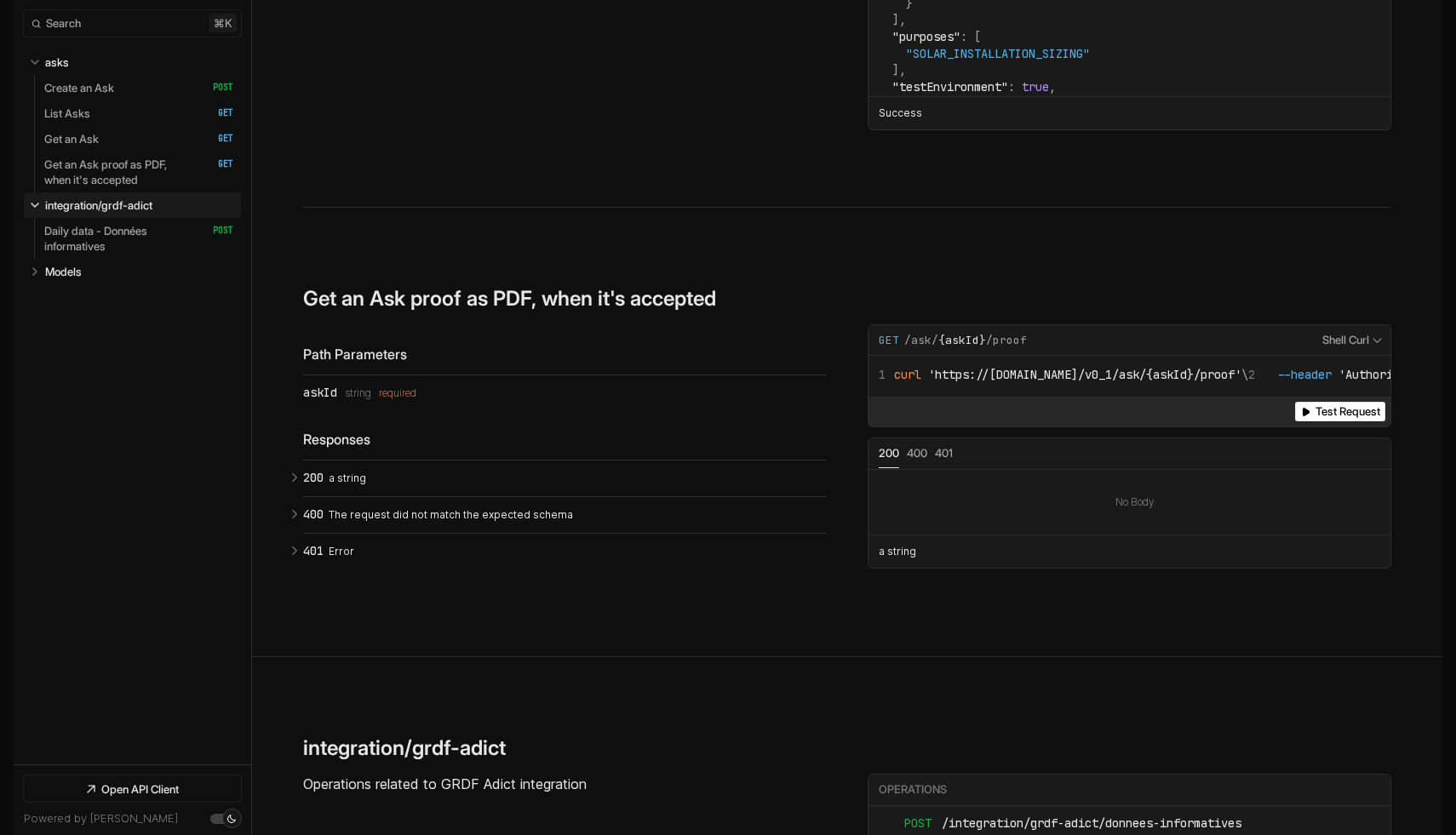
click at [685, 208] on section "**********" at bounding box center [847, 432] width 1088 height 448
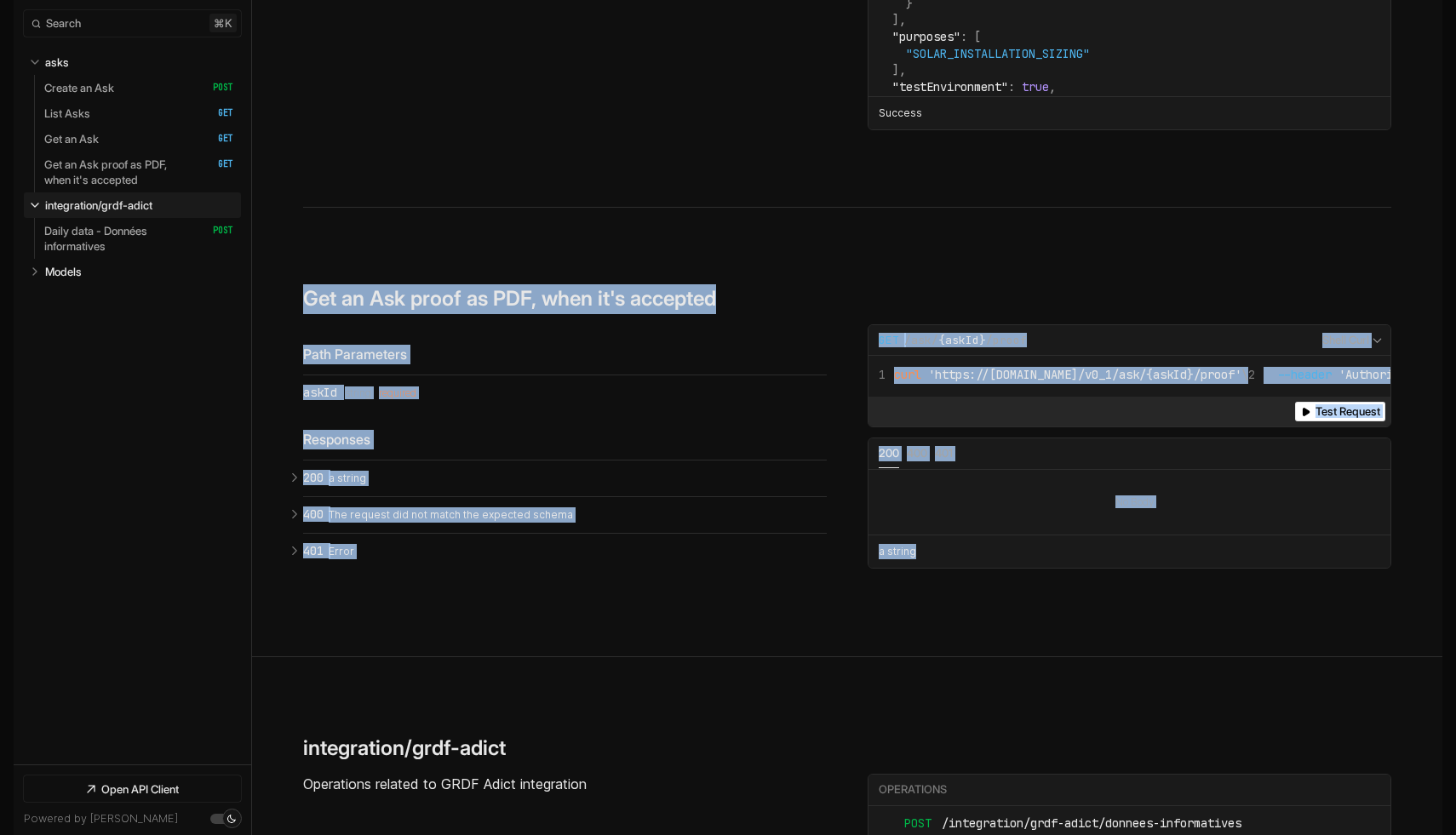
drag, startPoint x: 618, startPoint y: 218, endPoint x: 666, endPoint y: 638, distance: 422.7
click at [666, 657] on section "integration/grdf-adict ​ # Copy link Operations related to GRDF Adict integrati…" at bounding box center [847, 788] width 1088 height 262
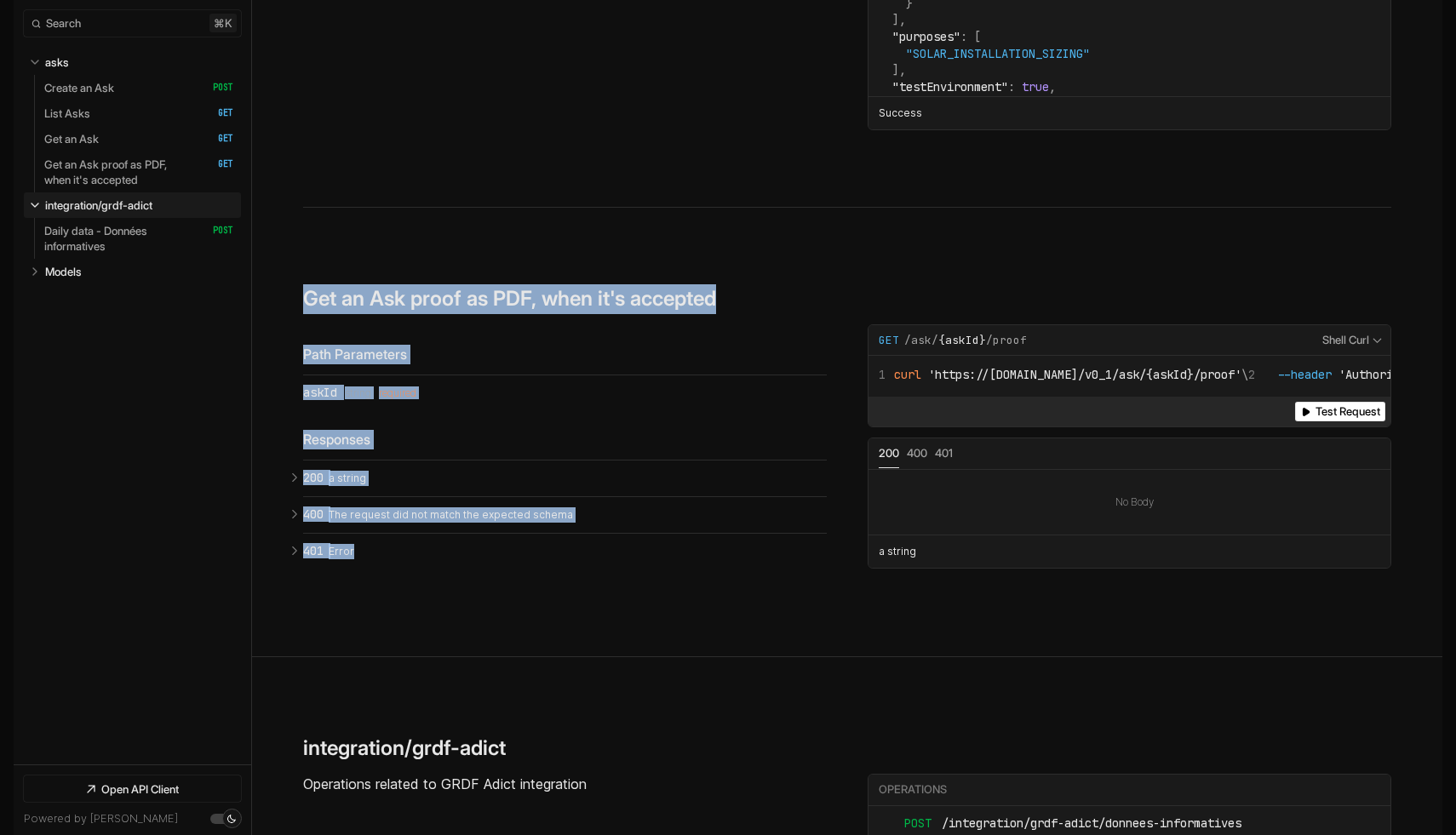
drag, startPoint x: 415, startPoint y: 144, endPoint x: 415, endPoint y: 563, distance: 419.0
click at [415, 563] on section "**********" at bounding box center [847, 432] width 1088 height 448
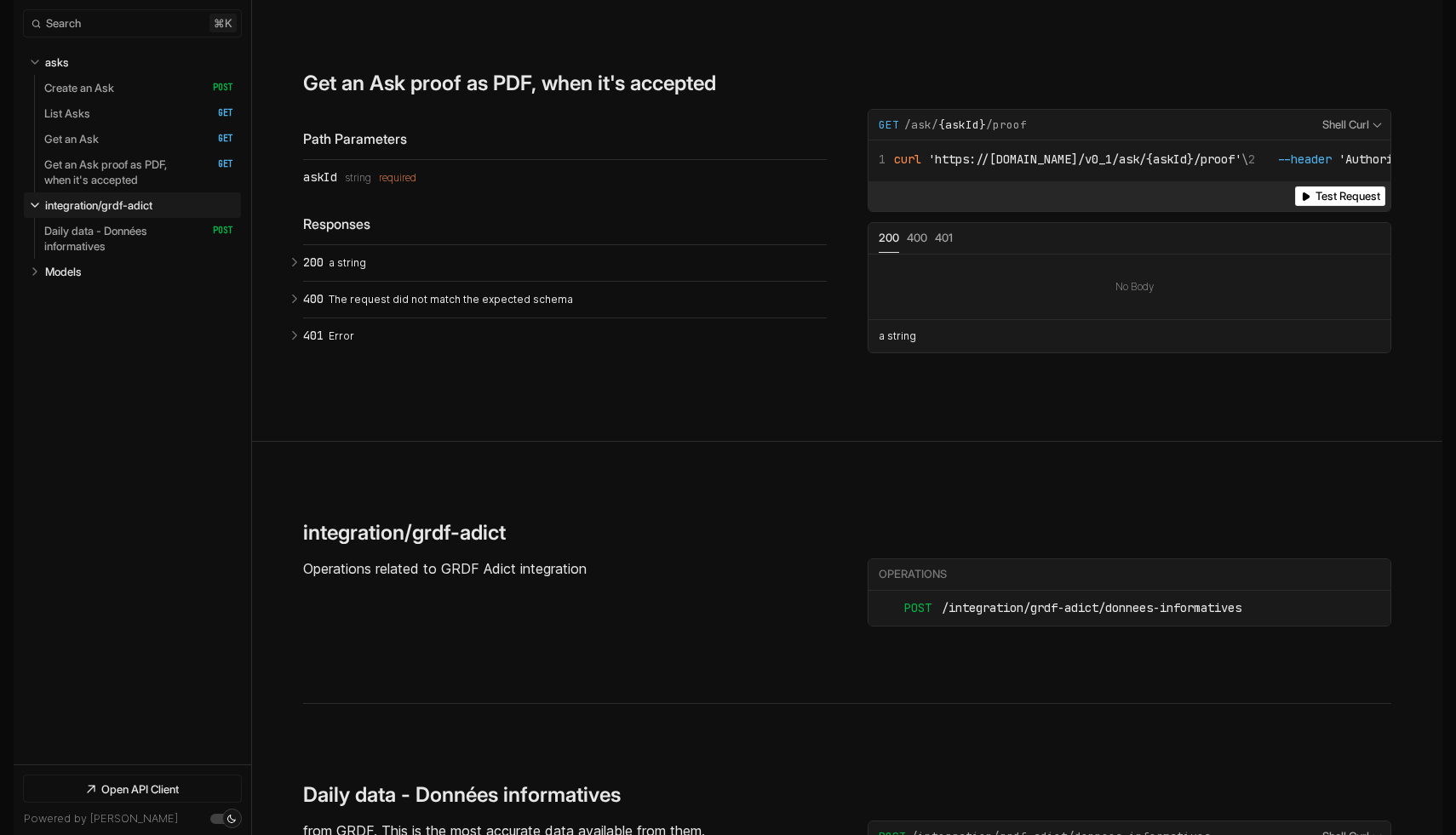
scroll to position [5995, 0]
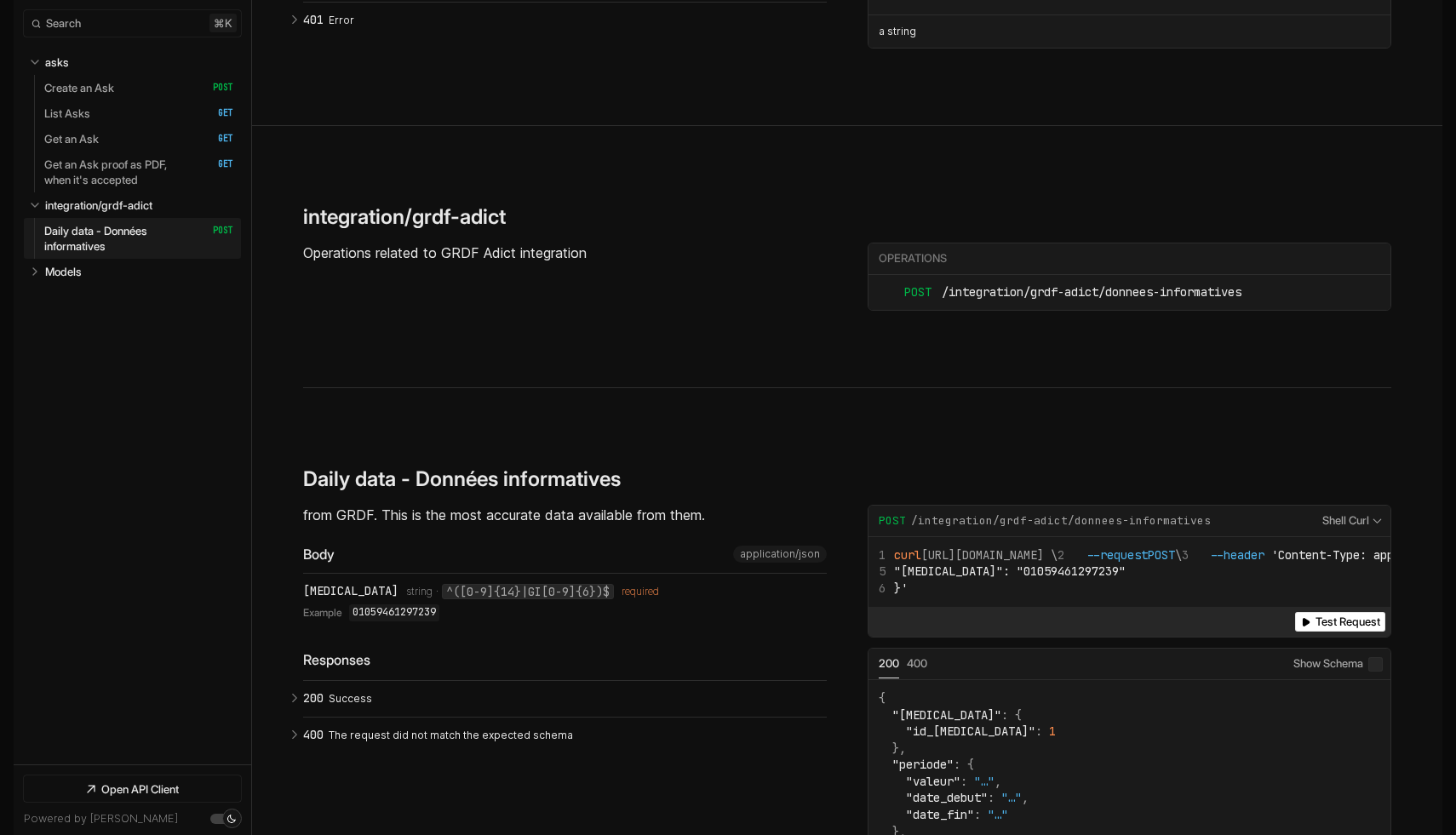
click at [384, 605] on code "01059461297239" at bounding box center [394, 613] width 90 height 17
click at [571, 564] on div "from GRDF. This is the most accurate data available from them. Body application…" at bounding box center [564, 629] width 523 height 249
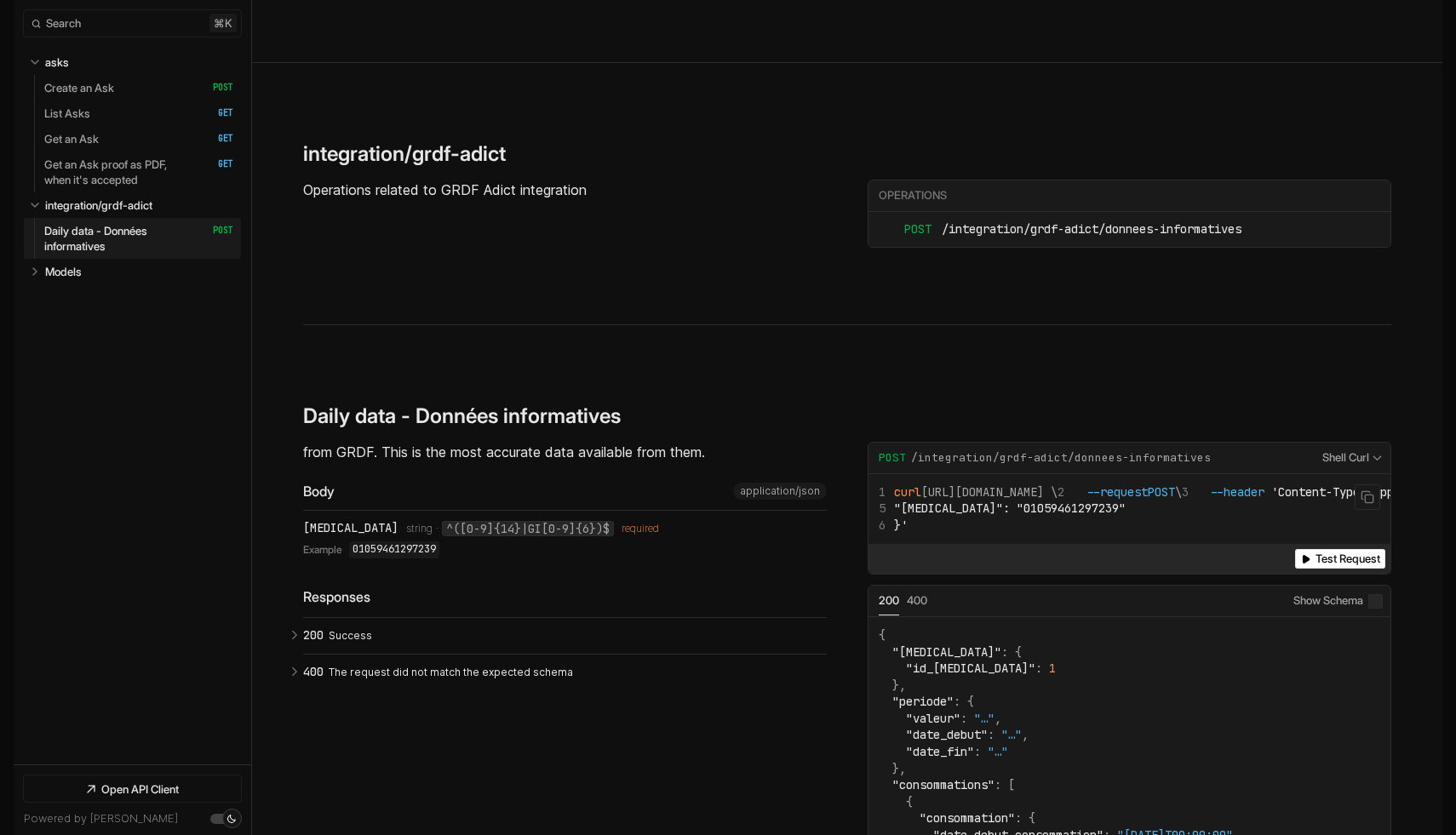
scroll to position [6482, 0]
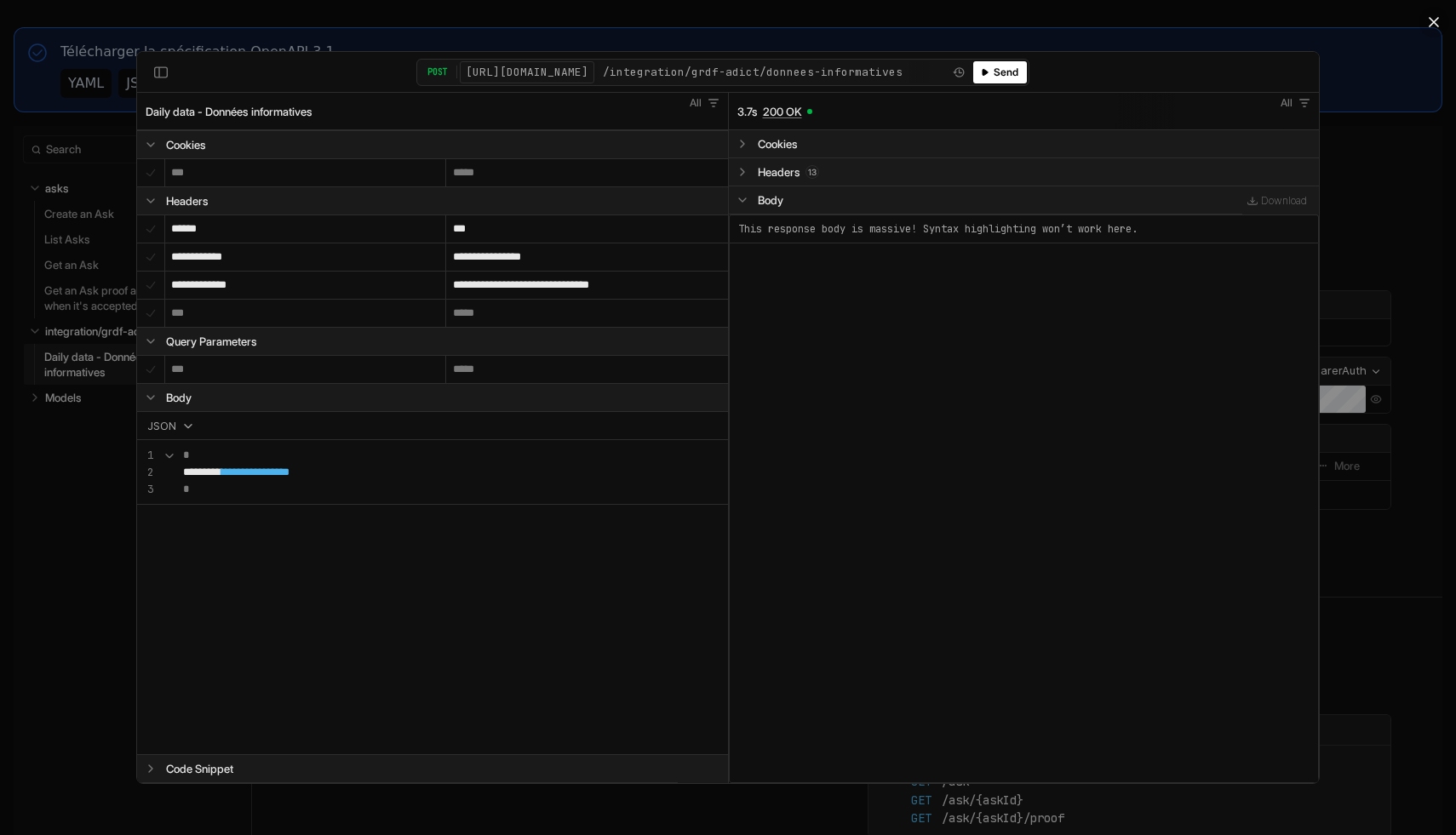
select select "**********"
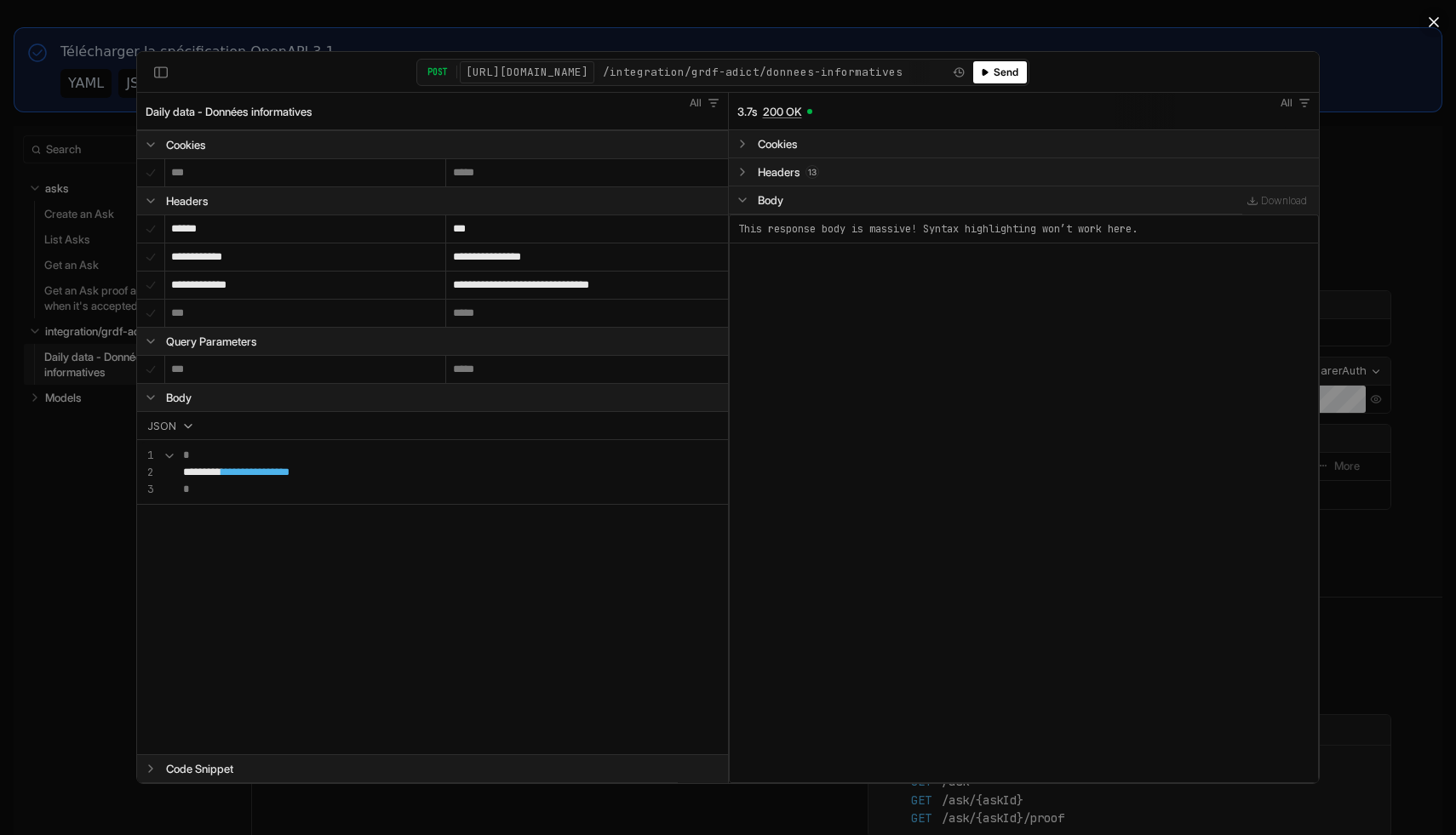
select select "**********"
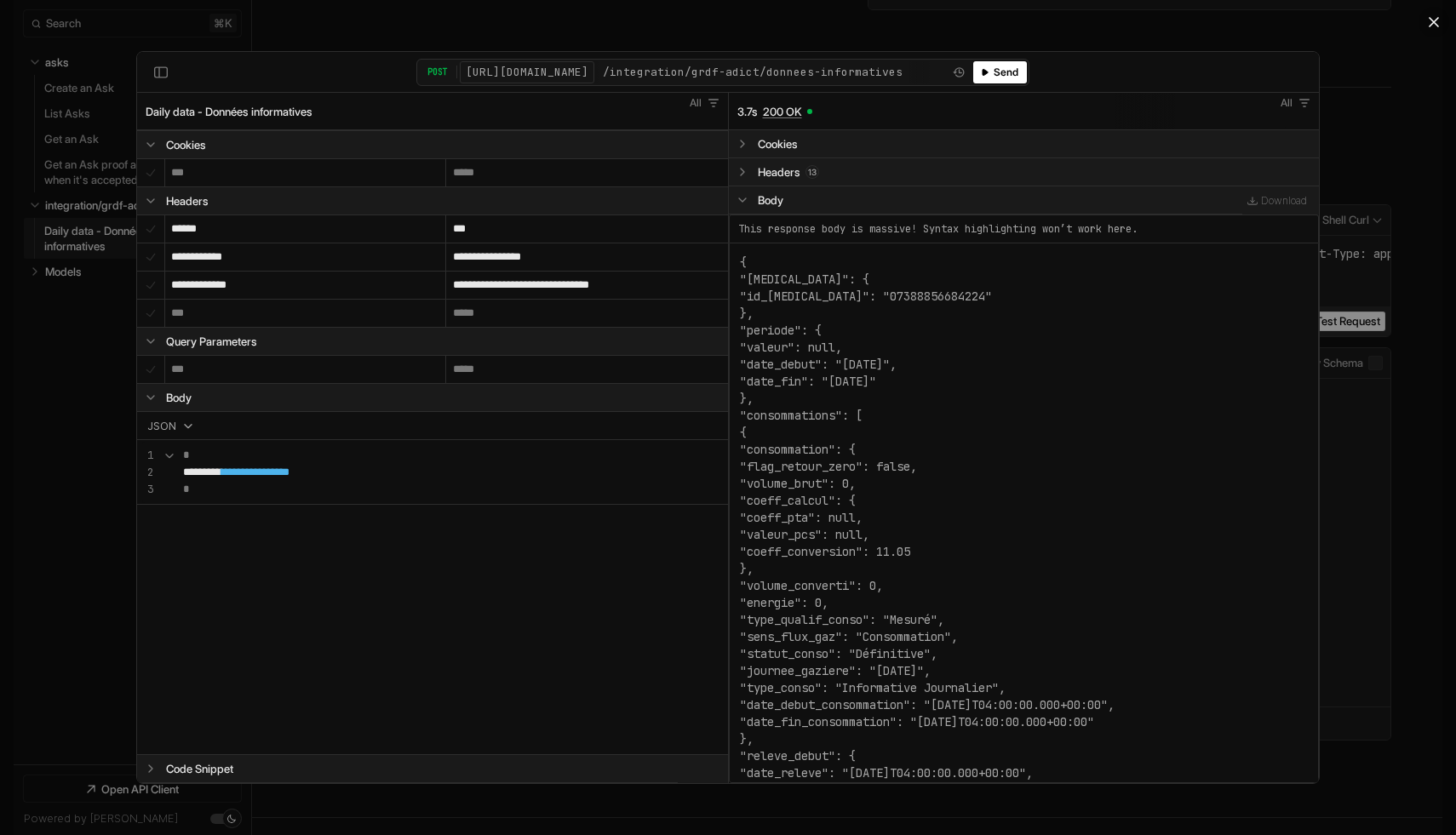
click at [860, 505] on div ""coeff_calcul": {" at bounding box center [927, 501] width 374 height 17
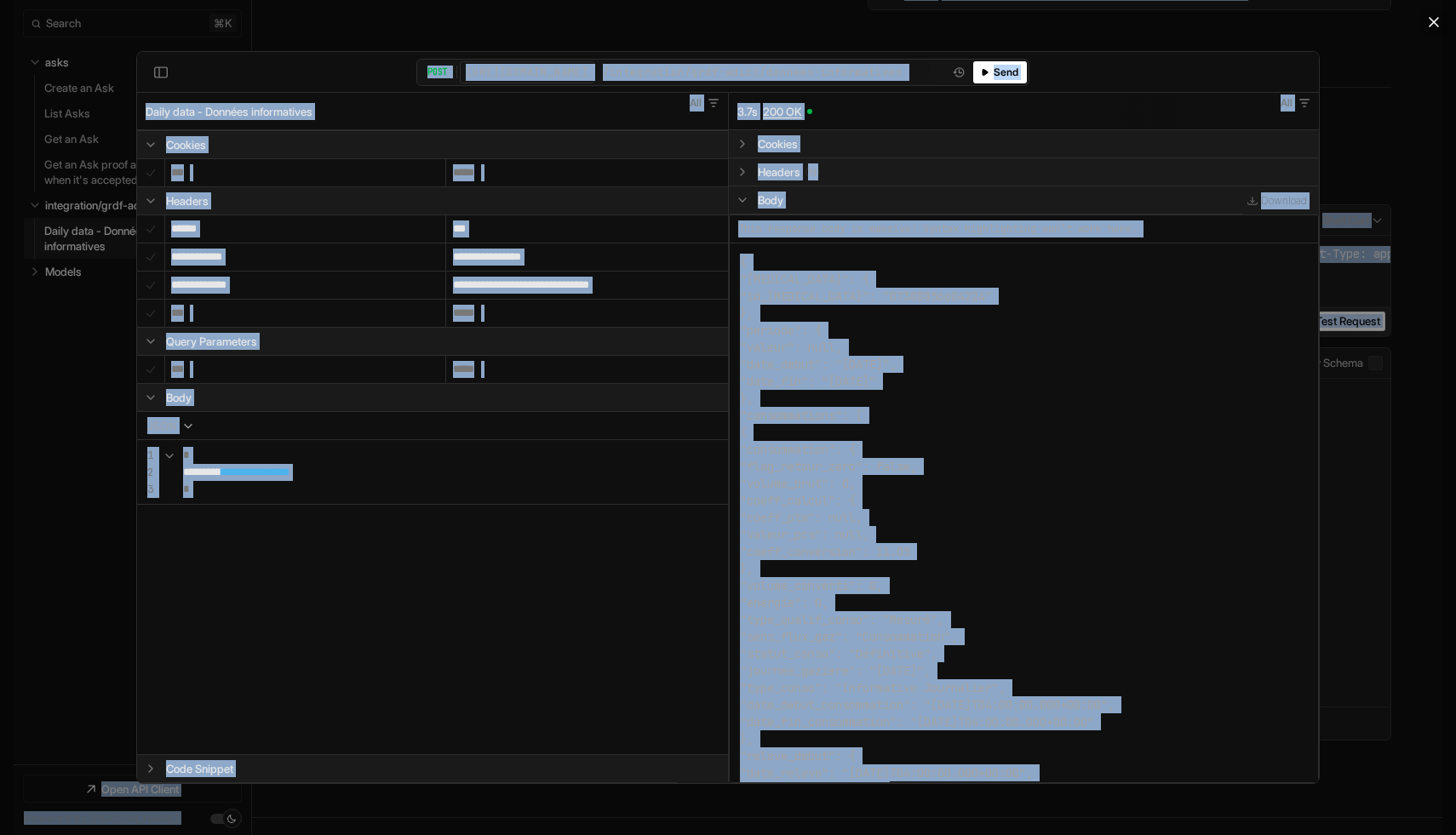
click at [859, 505] on div ""coeff_calcul": {" at bounding box center [927, 501] width 374 height 17
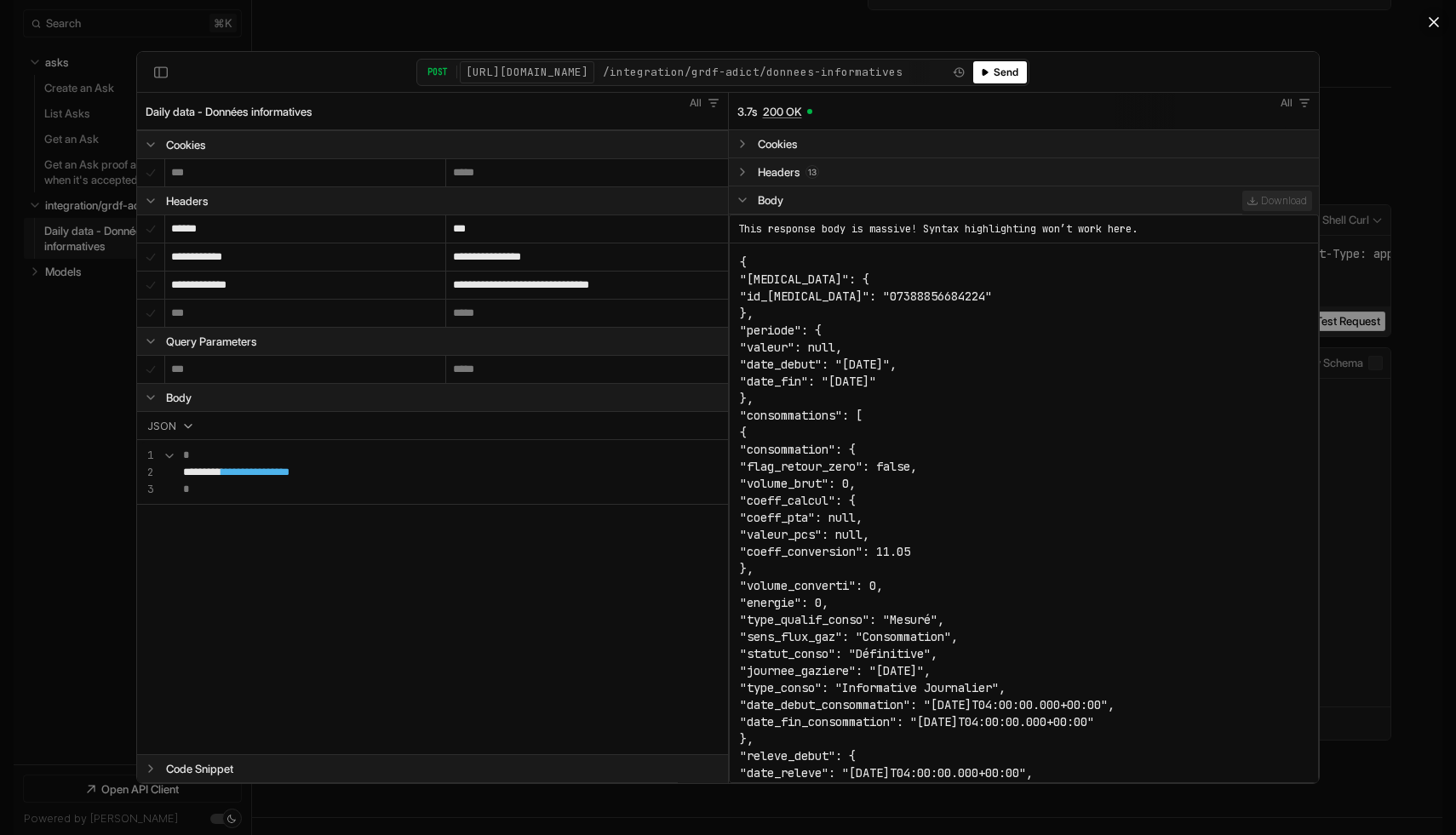
click at [1268, 198] on span "Download" at bounding box center [1283, 200] width 46 height 13
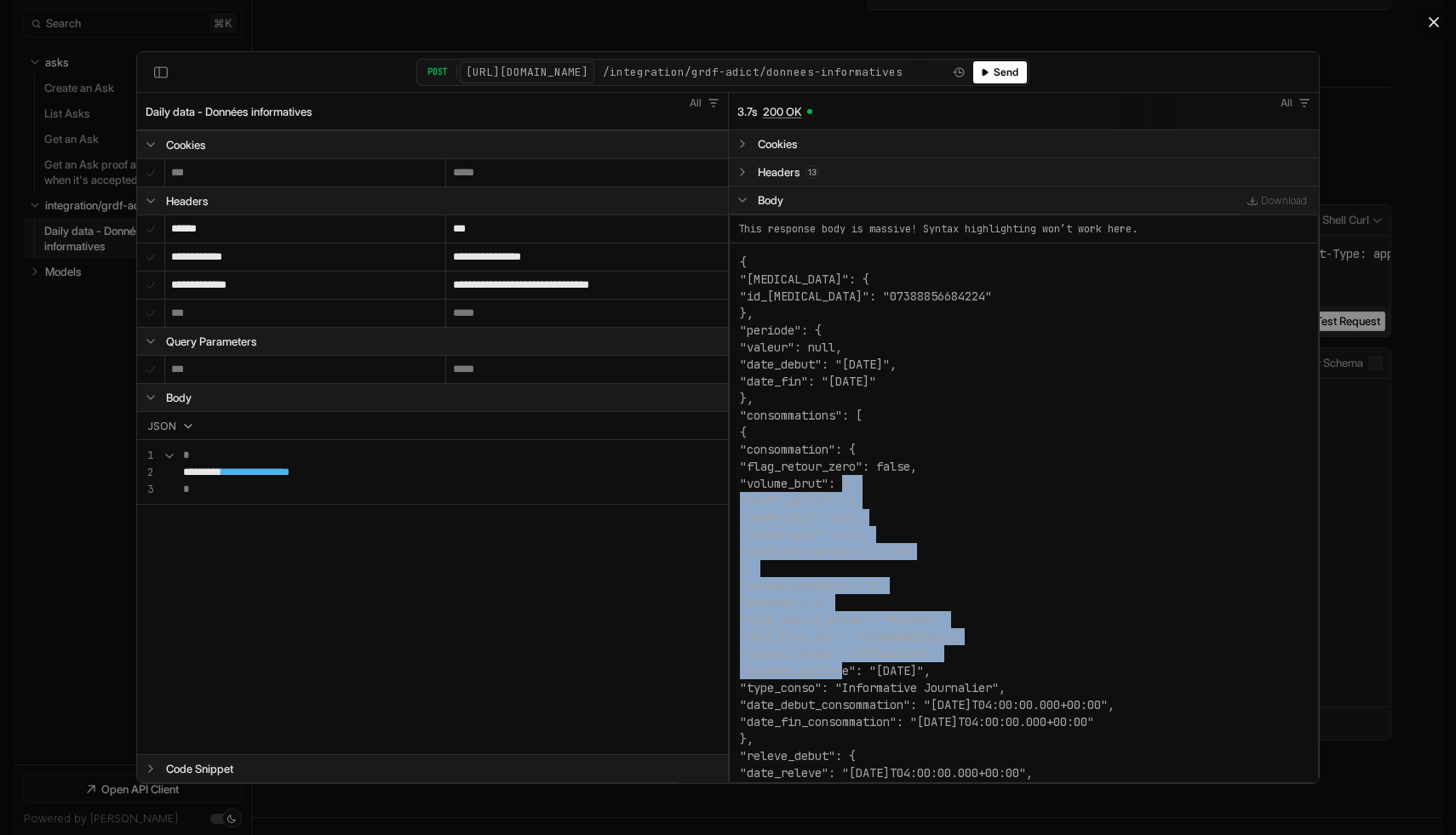
drag, startPoint x: 846, startPoint y: 482, endPoint x: 846, endPoint y: 700, distance: 218.0
click at [846, 696] on div ""date_debut_consommation": "2023-10-08T04:00:00.000+00:00"," at bounding box center [927, 705] width 374 height 17
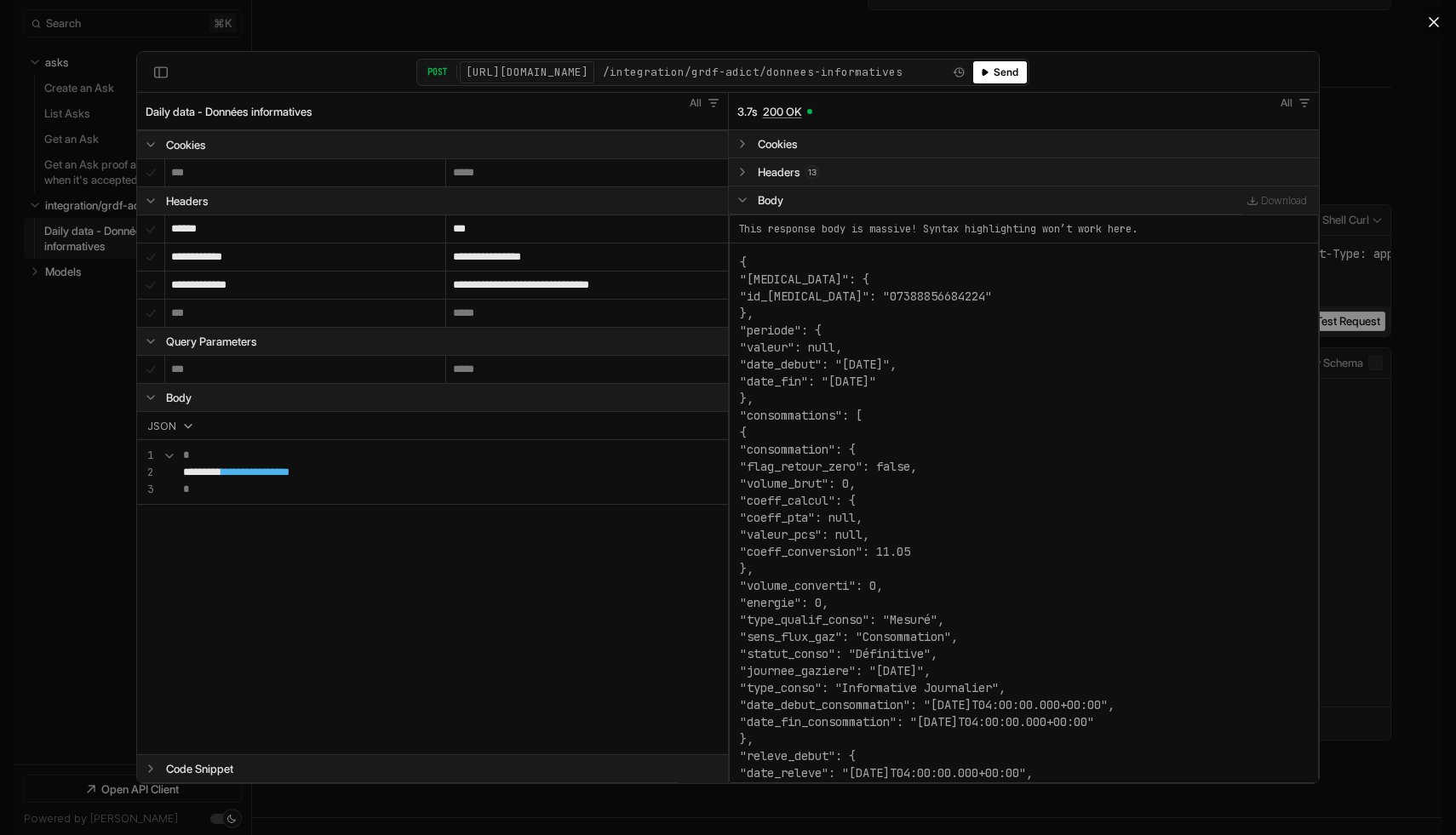
drag, startPoint x: 846, startPoint y: 695, endPoint x: 844, endPoint y: 388, distance: 307.0
drag, startPoint x: 841, startPoint y: 299, endPoint x: 852, endPoint y: 491, distance: 192.3
click at [919, 441] on div ""consommation": {" at bounding box center [927, 449] width 374 height 17
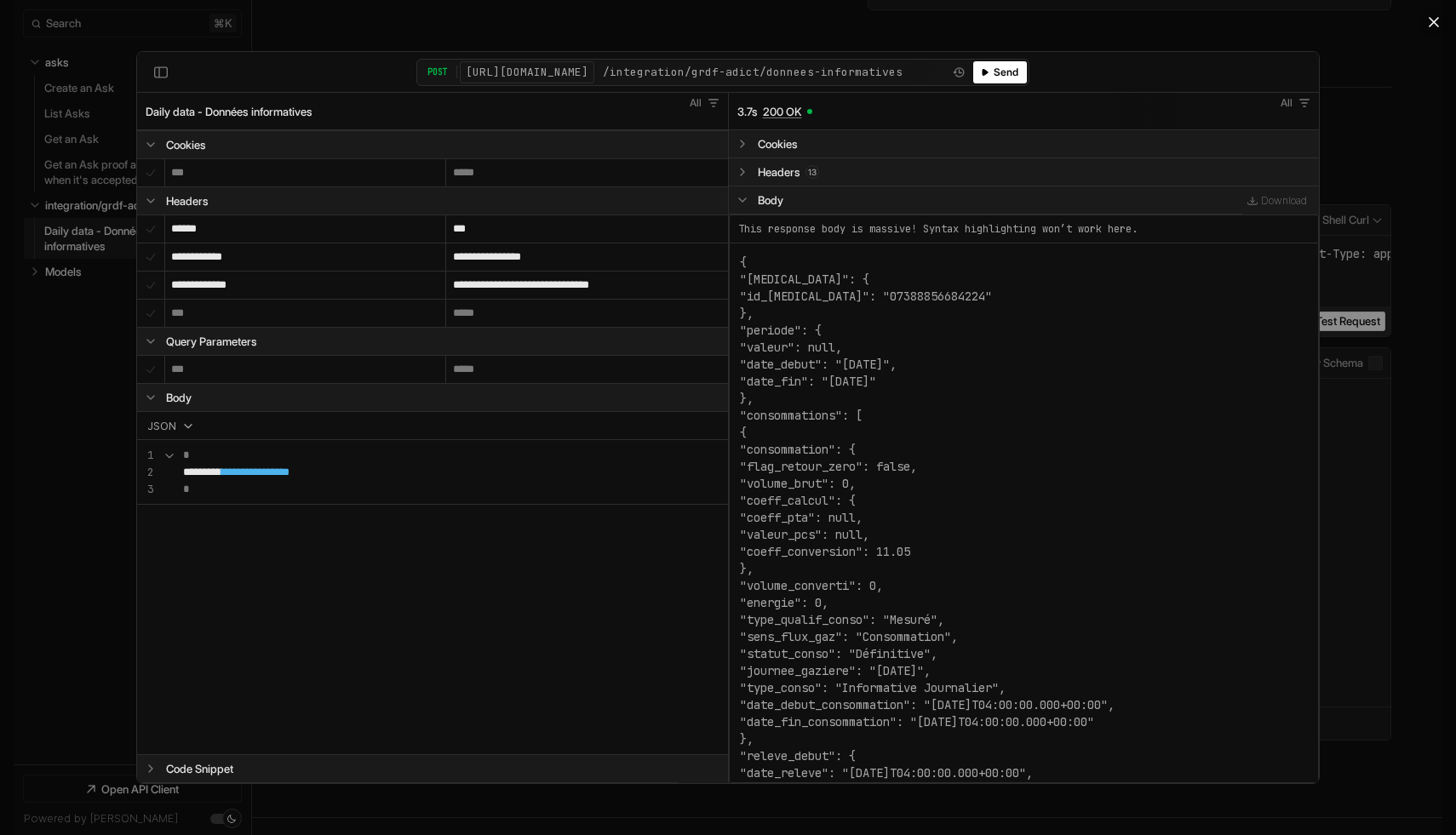
drag, startPoint x: 900, startPoint y: 354, endPoint x: 904, endPoint y: 581, distance: 227.0
click at [904, 581] on div ""volume_converti": 0," at bounding box center [927, 586] width 374 height 17
drag, startPoint x: 902, startPoint y: 468, endPoint x: 903, endPoint y: 374, distance: 94.0
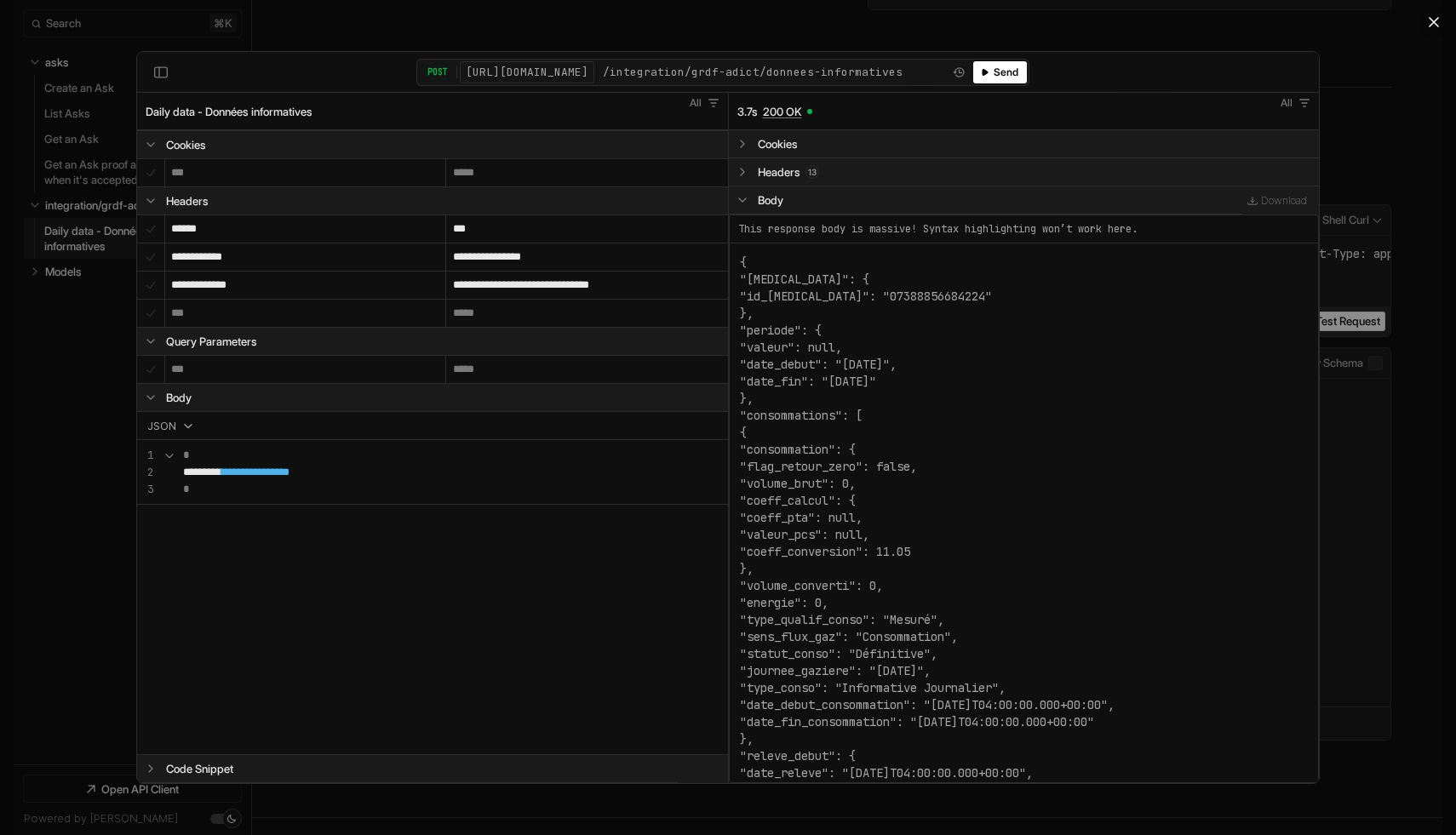
click at [903, 373] on div ""date_fin": "2024-10-08"" at bounding box center [927, 381] width 374 height 17
drag, startPoint x: 903, startPoint y: 329, endPoint x: 904, endPoint y: 628, distance: 299.0
drag, startPoint x: 904, startPoint y: 628, endPoint x: 904, endPoint y: 570, distance: 58.0
click at [904, 628] on div ""sens_flux_gaz": "Consommation"," at bounding box center [927, 637] width 374 height 17
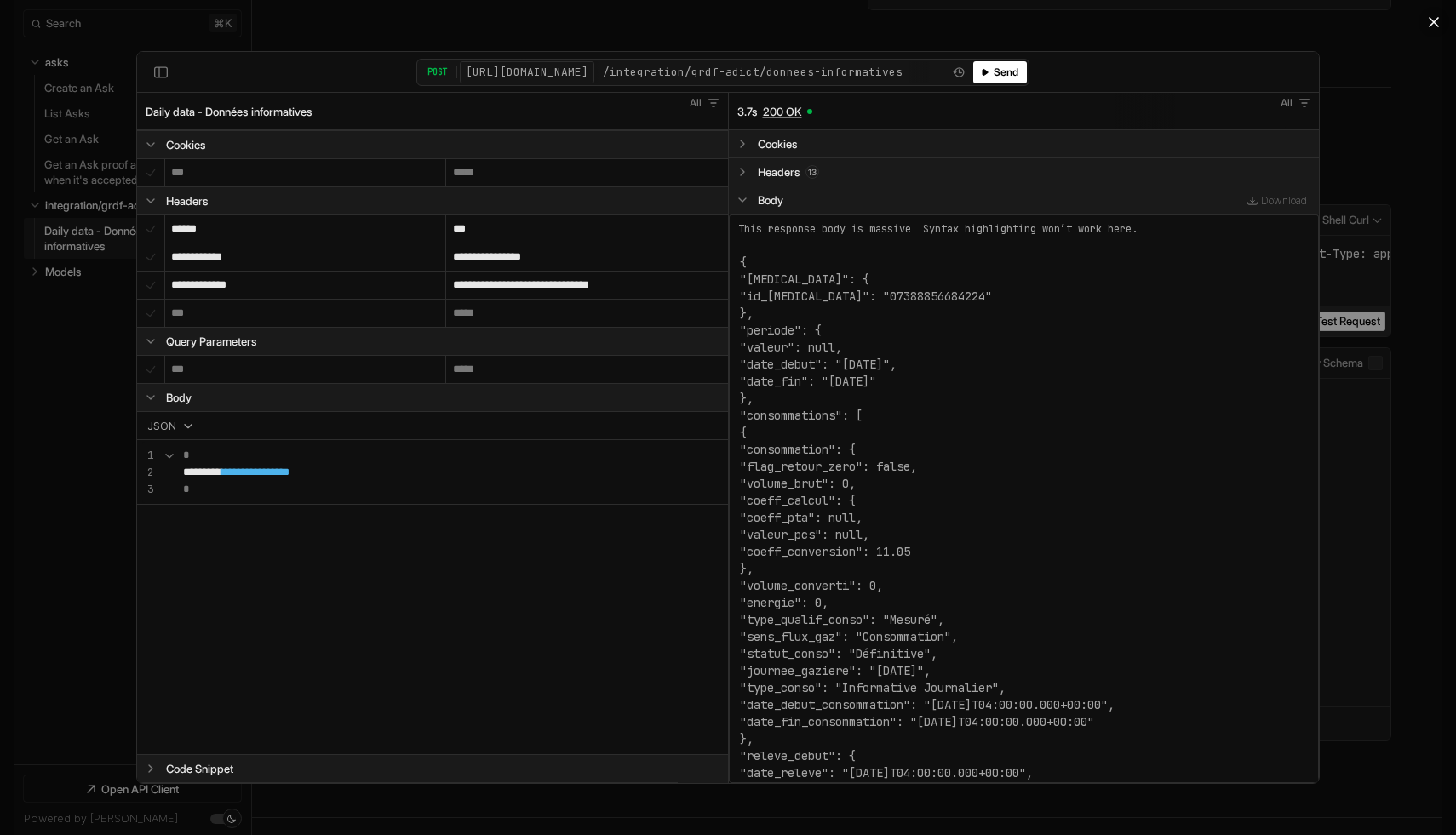
drag, startPoint x: 889, startPoint y: 378, endPoint x: 908, endPoint y: 723, distance: 345.5
click at [908, 723] on div ""date_fin_consommation": "2023-10-09T04:00:00.000+00:00"" at bounding box center [927, 722] width 374 height 17
click at [1172, 39] on div at bounding box center [728, 418] width 1456 height 835
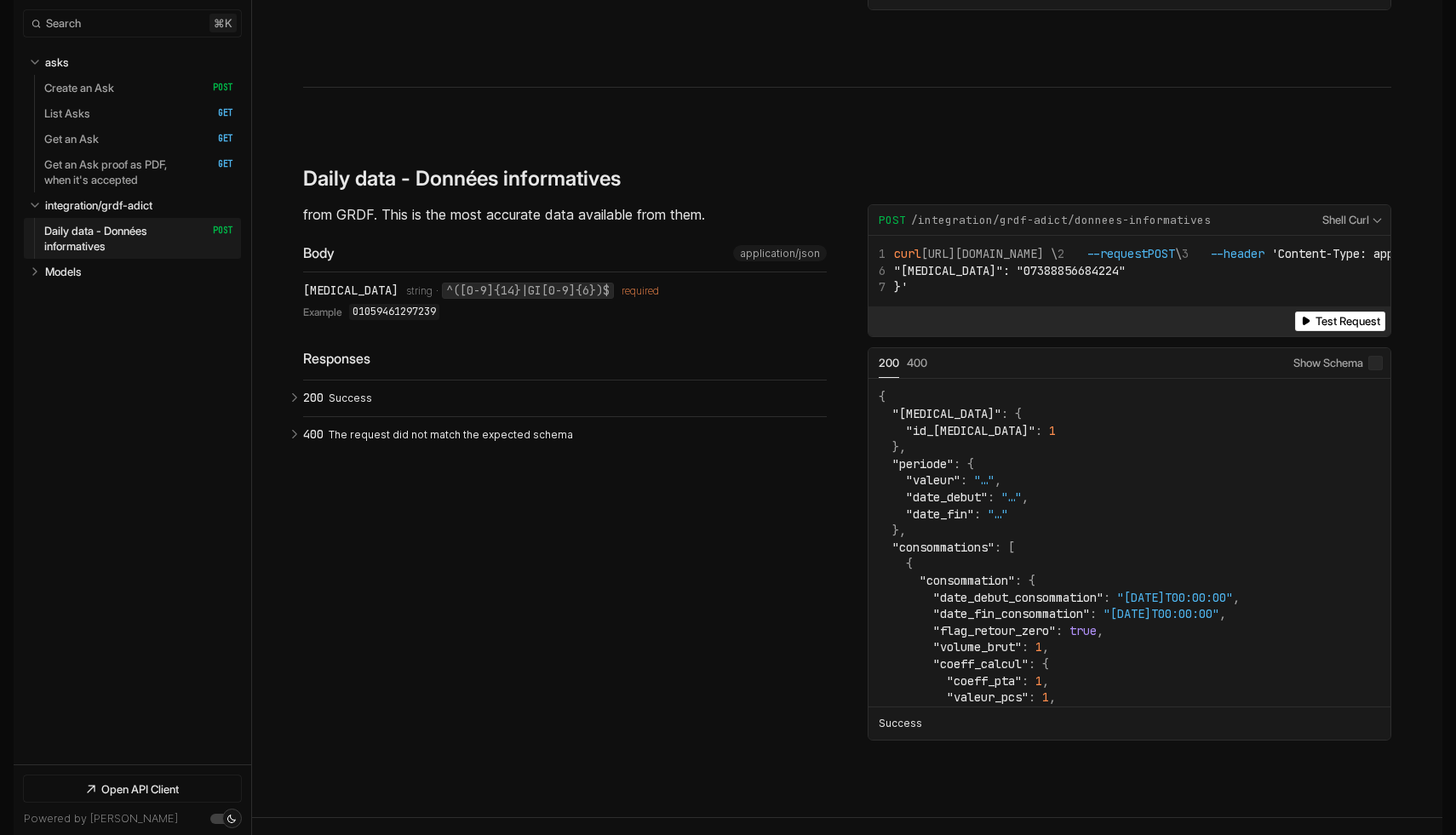
click at [779, 427] on div "from GRDF. This is the most accurate data available from them. Body application…" at bounding box center [564, 473] width 523 height 537
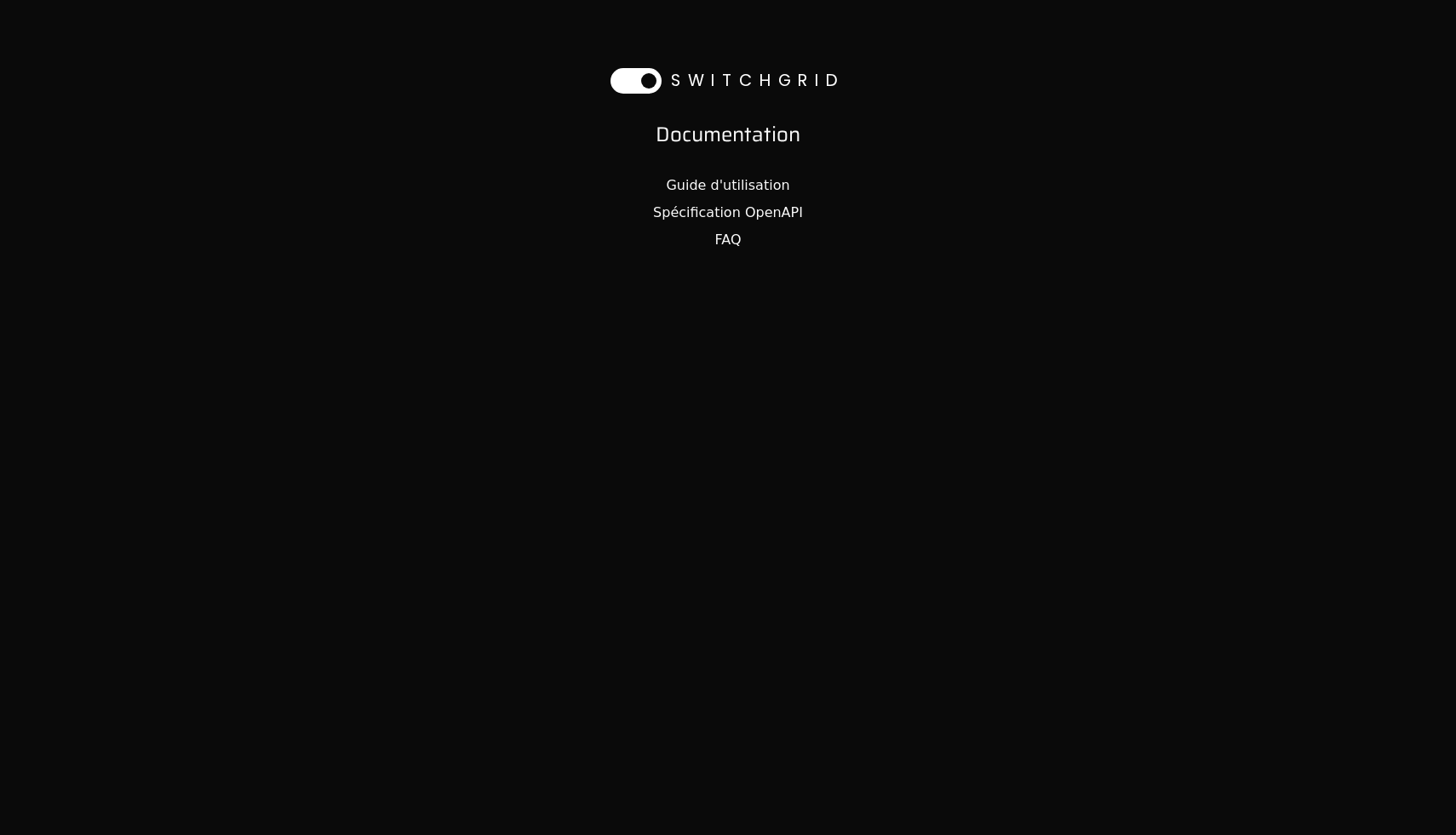
drag, startPoint x: 731, startPoint y: 210, endPoint x: 707, endPoint y: 187, distance: 33.2
click at [730, 210] on link "Spécification OpenAPI" at bounding box center [728, 212] width 150 height 16
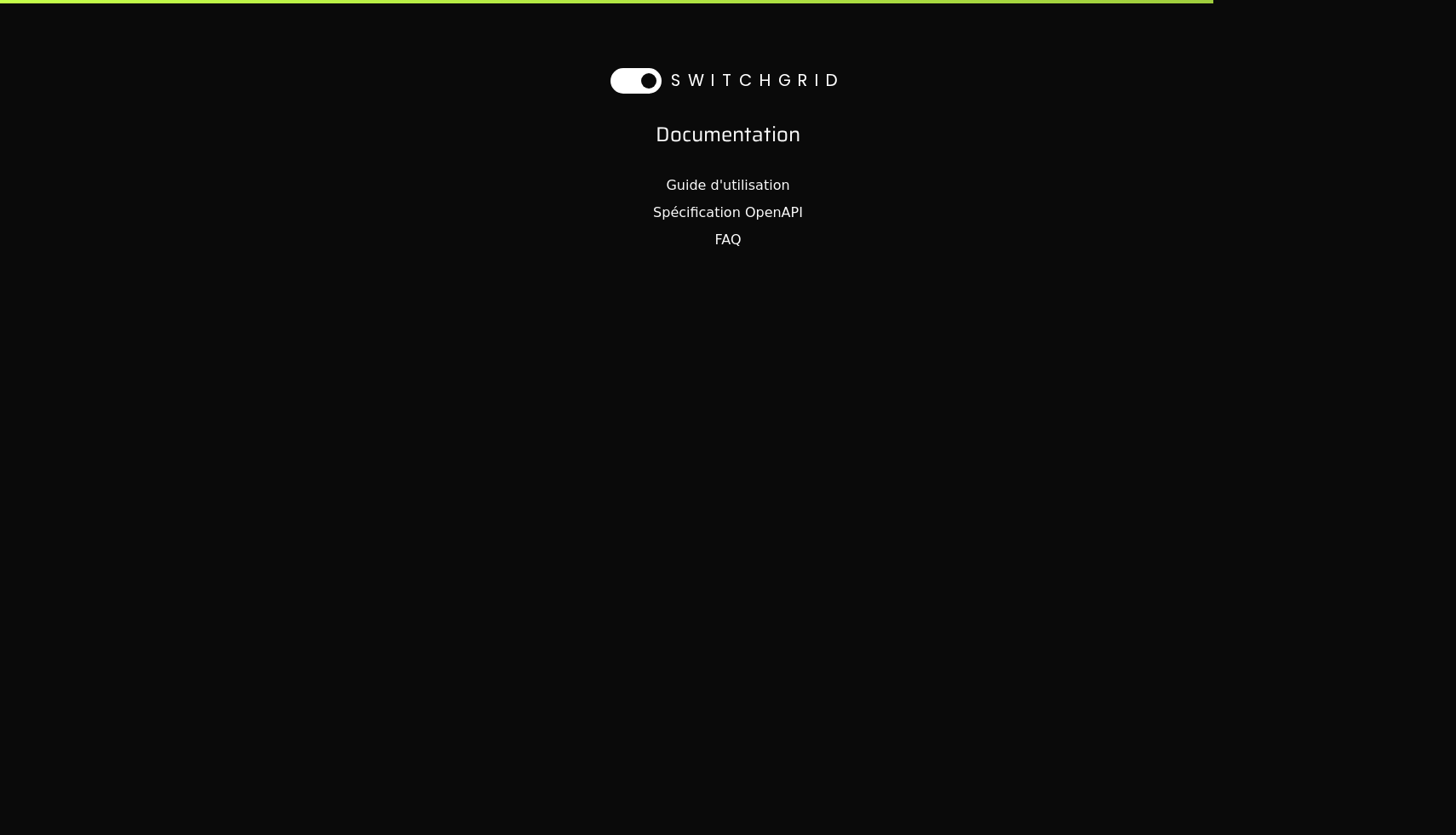
select select "**********"
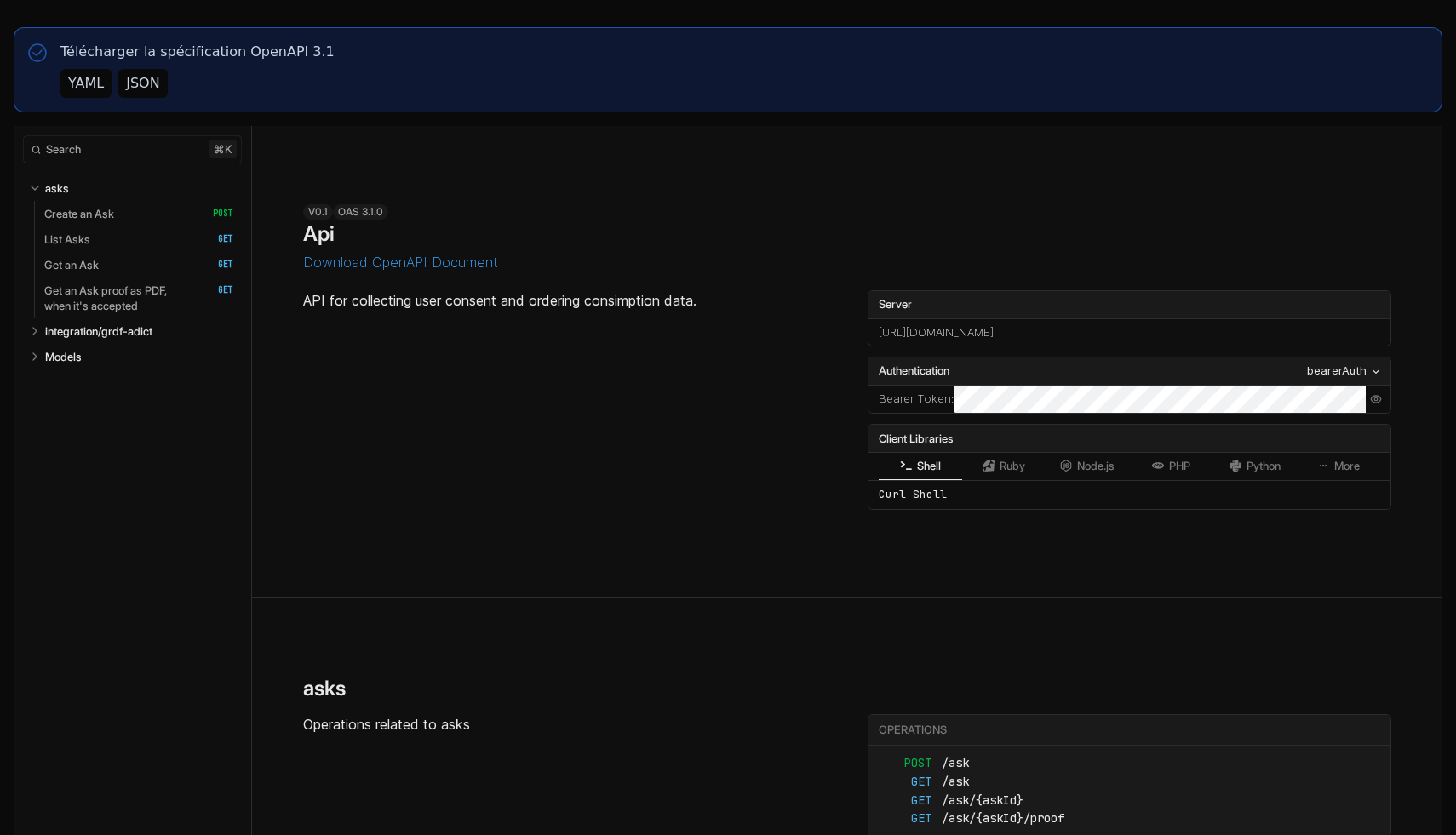
select select "**********"
